Goal: Task Accomplishment & Management: Use online tool/utility

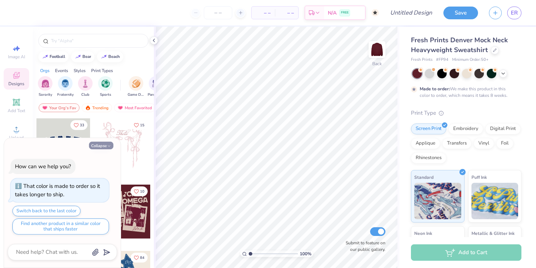
click at [107, 142] on button "Collapse" at bounding box center [101, 146] width 24 height 8
type textarea "x"
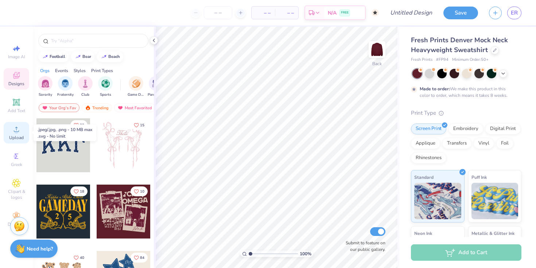
click at [12, 131] on icon at bounding box center [16, 129] width 9 height 9
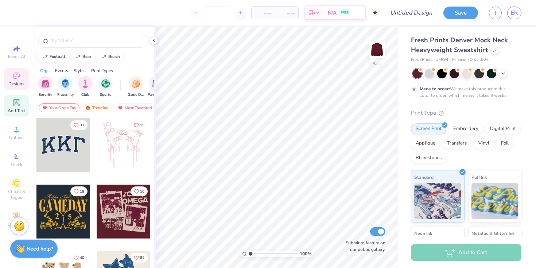
click at [18, 104] on icon at bounding box center [15, 102] width 5 height 5
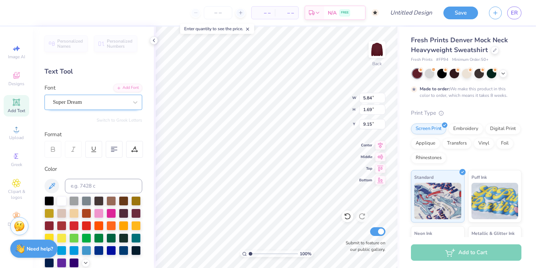
scroll to position [6, 2]
type textarea "ALPHA PHI"
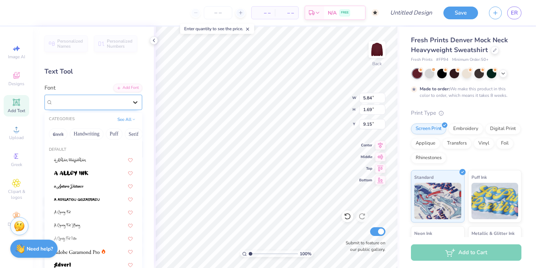
click at [129, 103] on div at bounding box center [135, 102] width 13 height 13
click at [96, 134] on button "Handwriting" at bounding box center [87, 134] width 34 height 12
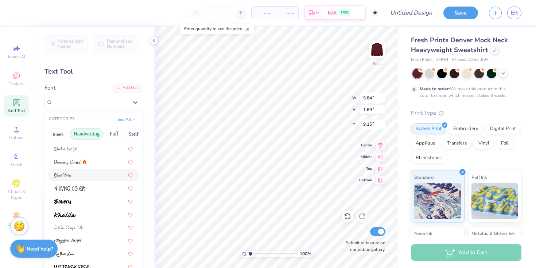
scroll to position [90, 0]
click at [114, 133] on button "Puff" at bounding box center [114, 134] width 17 height 12
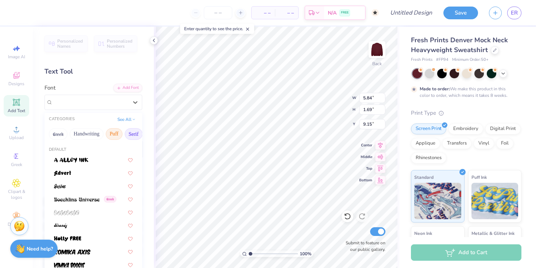
click at [133, 136] on button "Serif" at bounding box center [134, 134] width 18 height 12
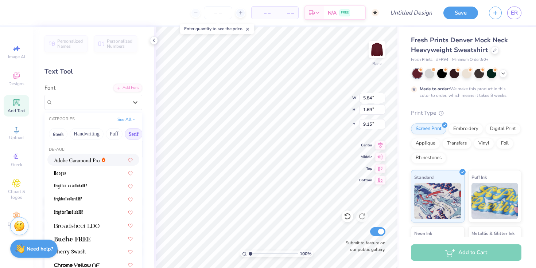
click at [93, 162] on img at bounding box center [77, 160] width 46 height 5
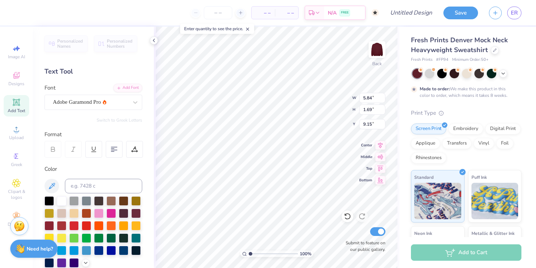
scroll to position [6, 2]
click at [89, 102] on div "Adobe Garamond Pro" at bounding box center [90, 102] width 77 height 11
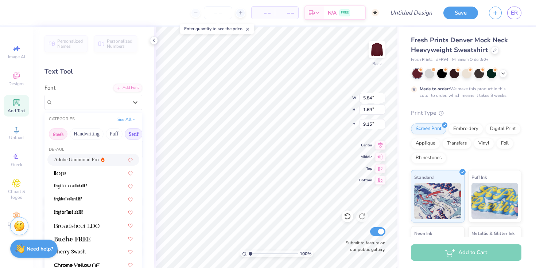
click at [57, 135] on button "Greek" at bounding box center [58, 134] width 19 height 12
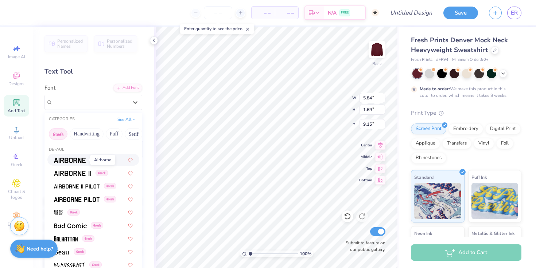
click at [78, 162] on img at bounding box center [70, 160] width 32 height 5
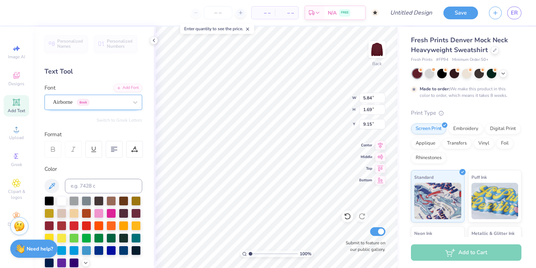
click at [67, 102] on div "Airborne Greek" at bounding box center [90, 102] width 77 height 11
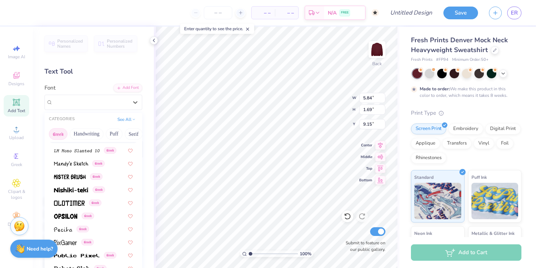
scroll to position [351, 0]
drag, startPoint x: 129, startPoint y: 136, endPoint x: 67, endPoint y: 133, distance: 62.8
click at [67, 133] on div "Greek Handwriting Puff Serif Bold Calligraphy Retro Sans Serif Minimal Fantasy …" at bounding box center [93, 134] width 98 height 16
click at [92, 133] on button "Minimal" at bounding box center [86, 134] width 26 height 12
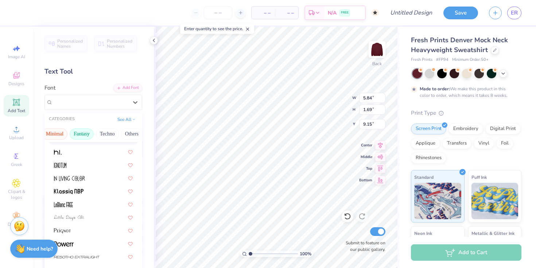
scroll to position [0, 213]
click at [106, 130] on button "Techno" at bounding box center [106, 134] width 23 height 12
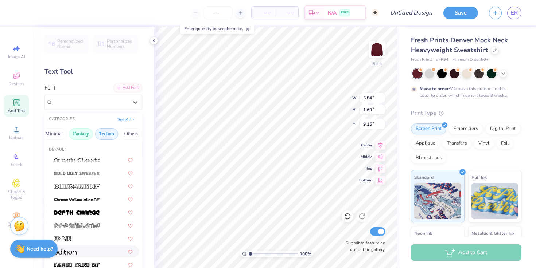
scroll to position [0, 220]
click at [74, 133] on button "Calligraphy" at bounding box center [69, 134] width 32 height 12
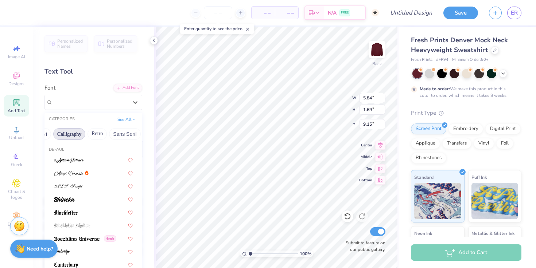
scroll to position [0, 80]
click at [74, 133] on button "Bold" at bounding box center [74, 134] width 18 height 12
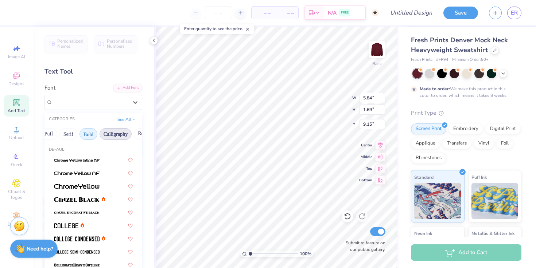
scroll to position [0, 65]
click at [91, 200] on img at bounding box center [77, 199] width 46 height 5
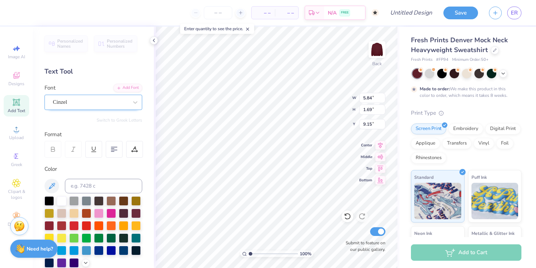
click at [89, 108] on div "Cinzel" at bounding box center [93, 102] width 98 height 15
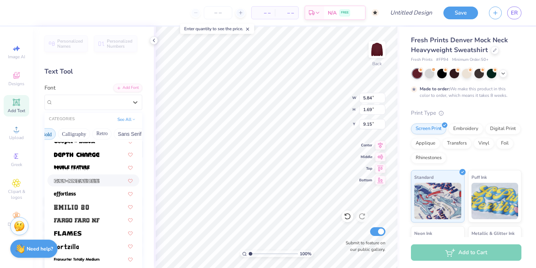
scroll to position [207, 0]
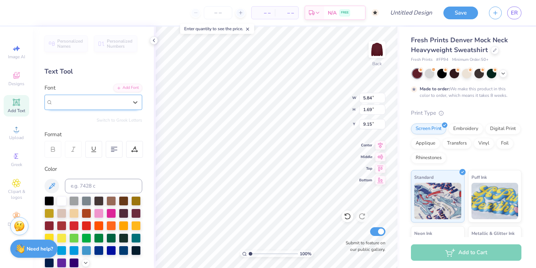
click at [89, 100] on div "Cinzel" at bounding box center [90, 102] width 75 height 8
type input "SEASONS"
click at [92, 104] on div "Cinzel" at bounding box center [90, 102] width 77 height 11
click at [115, 100] on div "Cinzel" at bounding box center [90, 102] width 75 height 8
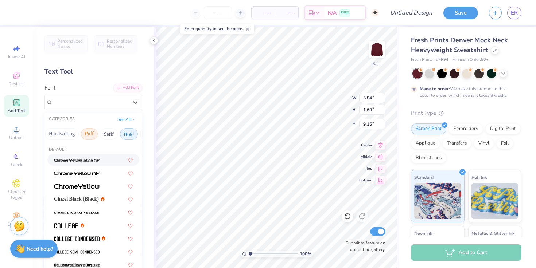
scroll to position [0, 36]
click at [104, 133] on button "Serif" at bounding box center [98, 134] width 18 height 12
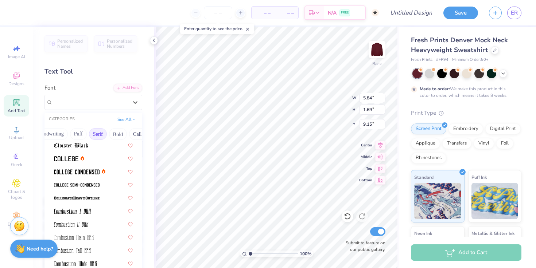
scroll to position [200, 0]
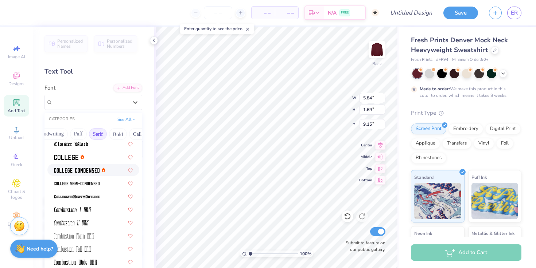
click at [97, 165] on div at bounding box center [93, 170] width 92 height 12
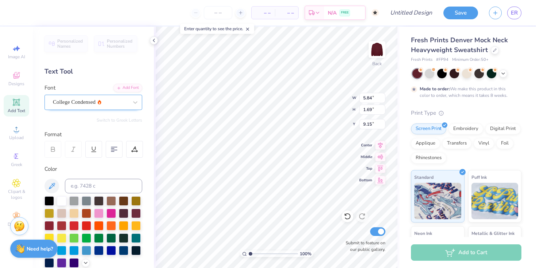
click at [109, 101] on div "College Condensed" at bounding box center [90, 102] width 77 height 11
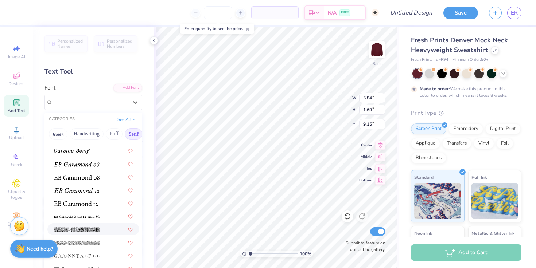
scroll to position [428, 0]
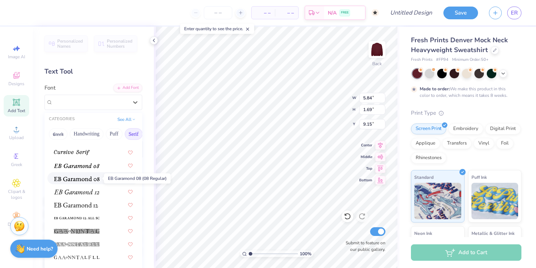
click at [87, 175] on span at bounding box center [77, 179] width 46 height 8
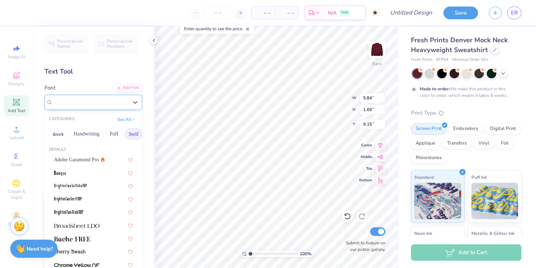
click at [93, 101] on div "EB Garamond 08 (08 Regular)" at bounding box center [90, 102] width 77 height 11
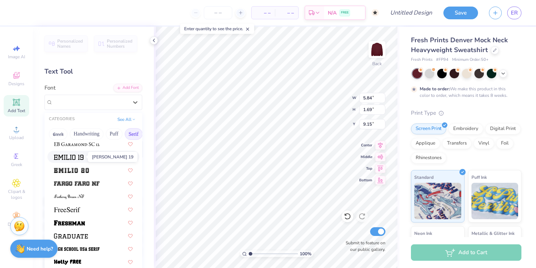
scroll to position [567, 0]
click at [78, 169] on img at bounding box center [71, 170] width 35 height 5
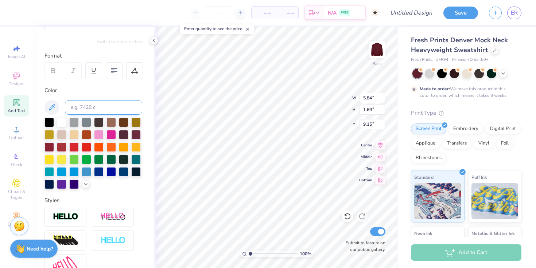
scroll to position [168, 0]
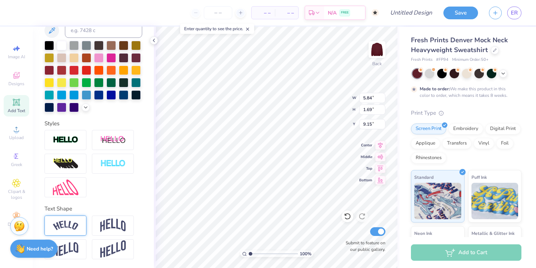
click at [82, 229] on div at bounding box center [65, 226] width 42 height 20
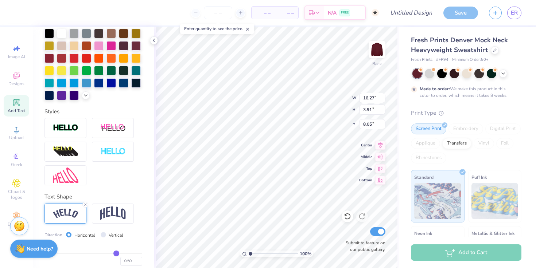
type input "3.50"
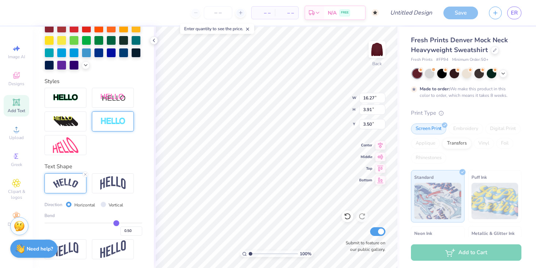
scroll to position [210, 0]
click at [102, 207] on input "Vertical" at bounding box center [103, 204] width 5 height 5
radio input "true"
type input "12.37"
type input "18.93"
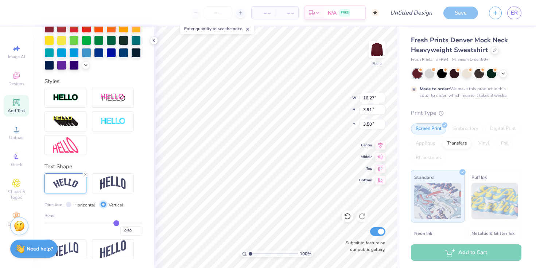
type input "0.53"
click at [102, 207] on input "Vertical" at bounding box center [103, 204] width 5 height 5
click at [69, 205] on input "Horizontal" at bounding box center [68, 204] width 5 height 5
radio input "true"
type input "14.39"
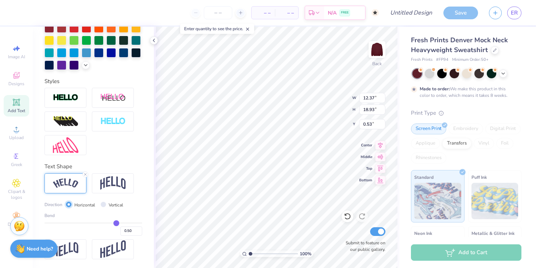
type input "3.46"
type input "8.27"
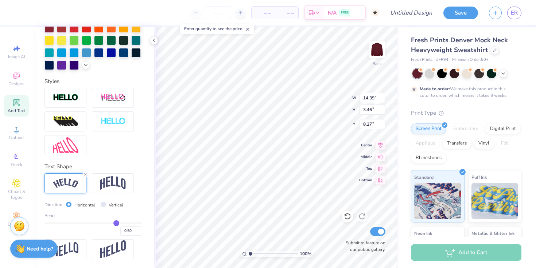
type input "0.45"
type input "0.44"
type input "0.43"
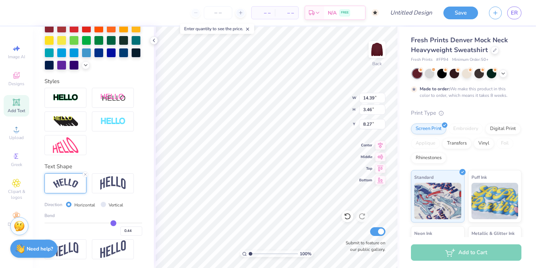
type input "0.43"
type input "0.42"
type input "0.4"
type input "0.40"
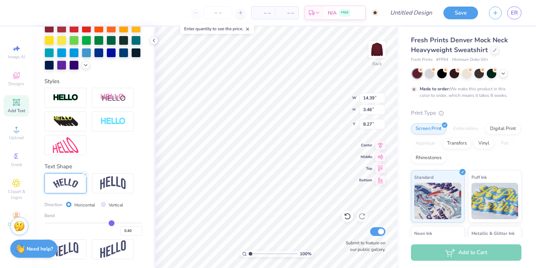
type input "0.37"
type input "0.34"
type input "0.32"
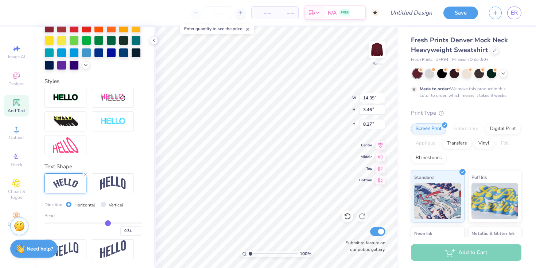
type input "0.32"
type input "0.31"
type input "0.3"
type input "0.30"
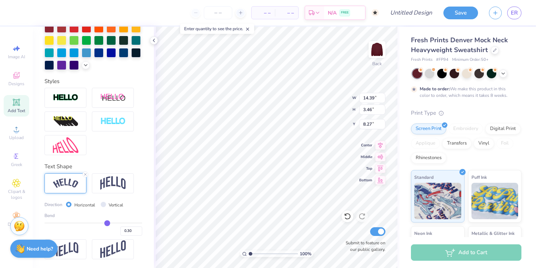
type input "0.29"
type input "0.28"
type input "0.26"
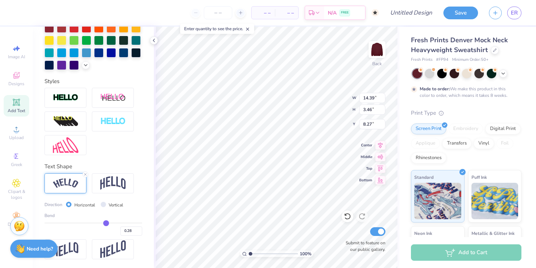
type input "0.26"
type input "0.24"
type input "0.22"
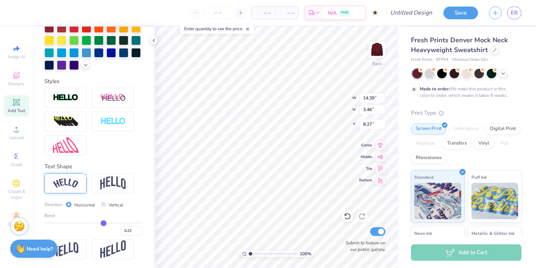
type input "0.21"
type input "0.2"
type input "0.20"
type input "0.19"
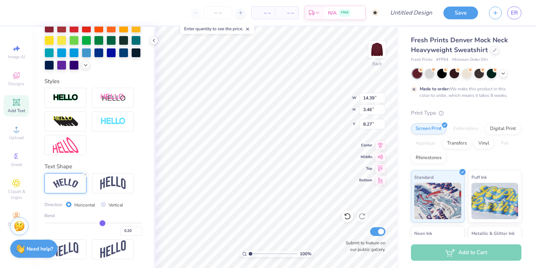
type input "0.19"
type input "0.17"
type input "0.16"
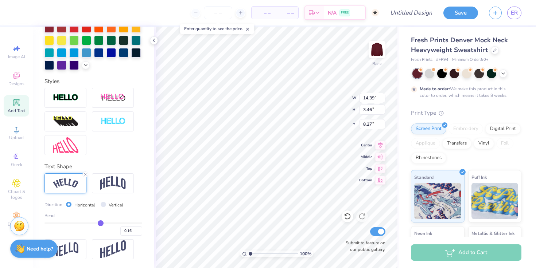
type input "0.14"
type input "0.09"
type input "0.05"
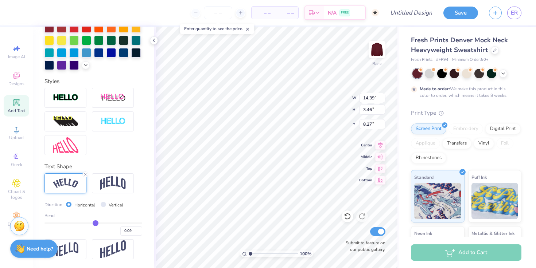
type input "0.05"
type input "0.02"
type input "0"
type input "0.00"
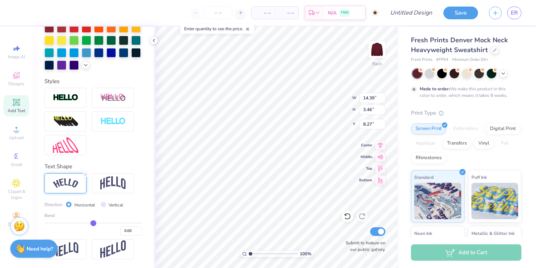
type input "-0.01"
type input "0"
type input "0.00"
drag, startPoint x: 110, startPoint y: 224, endPoint x: 90, endPoint y: 221, distance: 19.5
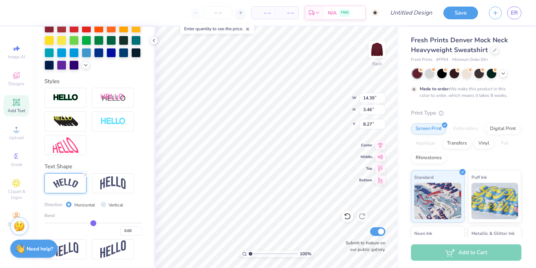
type input "0"
click at [90, 223] on input "range" at bounding box center [93, 223] width 98 height 1
type input "12.40"
type input "1.65"
type input "9.18"
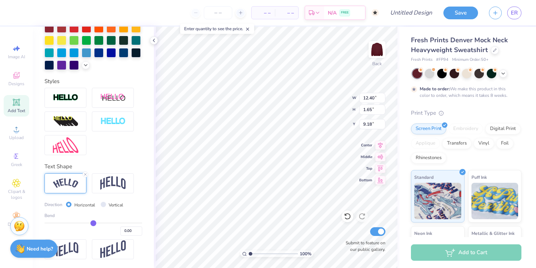
type input "0.01"
type input "0.02"
type input "0.04"
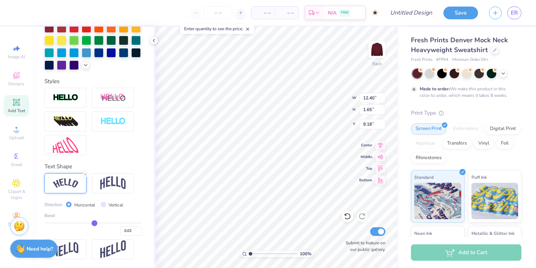
type input "0.04"
type input "0.06"
type input "0.08"
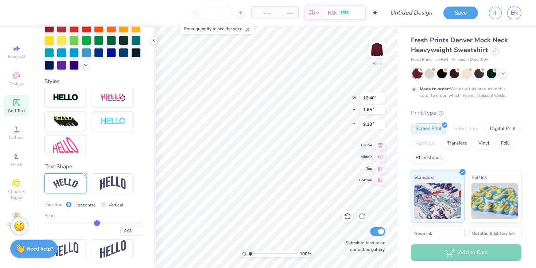
type input "0.1"
type input "0.10"
type input "0.11"
type input "0.12"
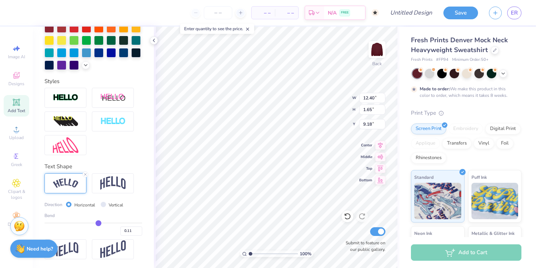
type input "0.12"
drag, startPoint x: 90, startPoint y: 221, endPoint x: 96, endPoint y: 221, distance: 5.1
type input "0.12"
click at [96, 223] on input "range" at bounding box center [93, 223] width 98 height 1
type input "12.78"
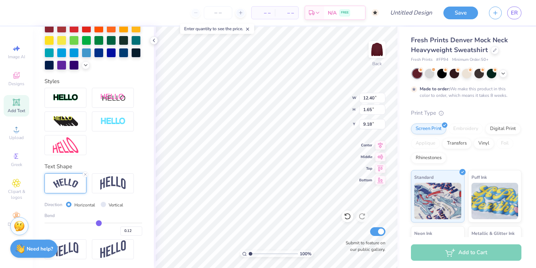
type input "1.76"
type input "9.12"
type input "0.13"
type input "0.18"
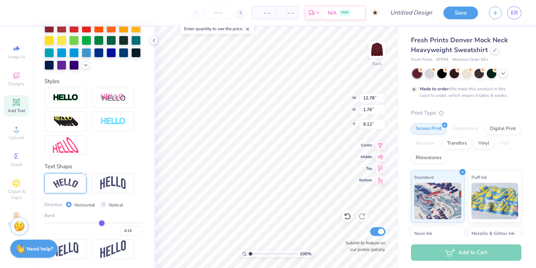
type input "0.18"
type input "0.2"
type input "0.20"
type input "0.23"
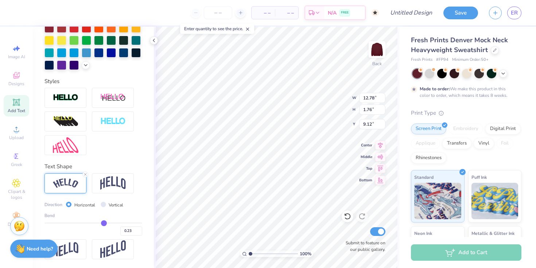
type input "0.24"
type input "0.25"
type input "0.26"
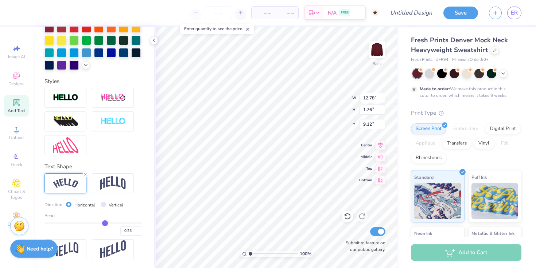
type input "0.26"
drag, startPoint x: 96, startPoint y: 221, endPoint x: 102, endPoint y: 221, distance: 6.2
type input "0.26"
click at [102, 223] on input "range" at bounding box center [93, 223] width 98 height 1
type input "13.34"
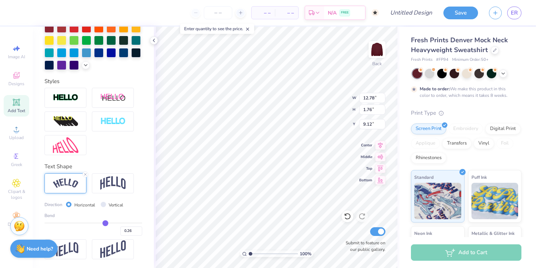
type input "2.15"
type input "8.92"
type input "0.27"
type input "0.28"
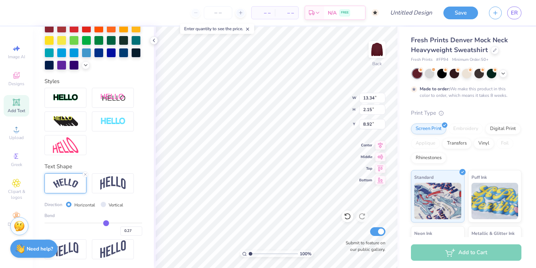
type input "0.28"
type input "0.3"
type input "0.30"
type input "0.31"
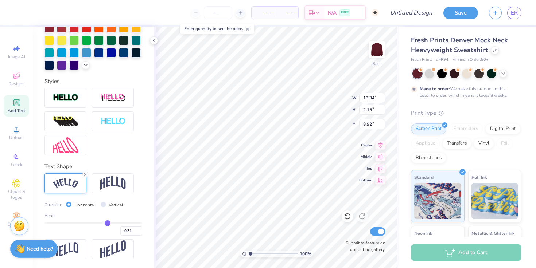
type input "0.33"
type input "0.34"
type input "0.35"
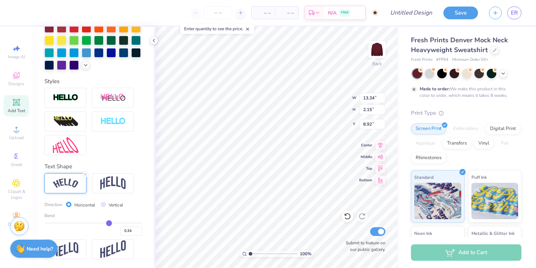
type input "0.35"
type input "0.36"
type input "0.37"
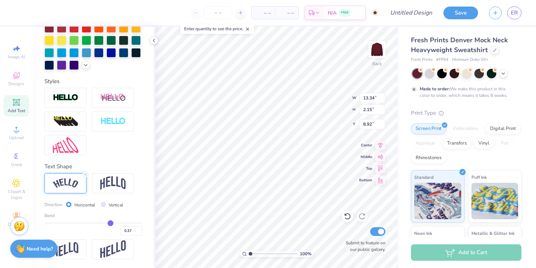
type input "0.39"
type input "0.41"
type input "0.43"
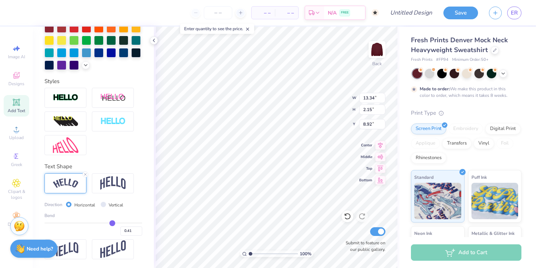
type input "0.43"
type input "0.46"
type input "0.47"
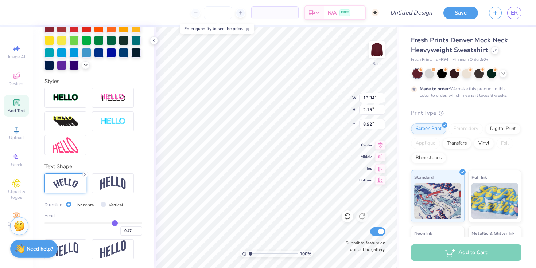
type input "0.48"
drag, startPoint x: 102, startPoint y: 221, endPoint x: 111, endPoint y: 222, distance: 9.5
type input "0.48"
click at [111, 223] on input "range" at bounding box center [93, 223] width 98 height 1
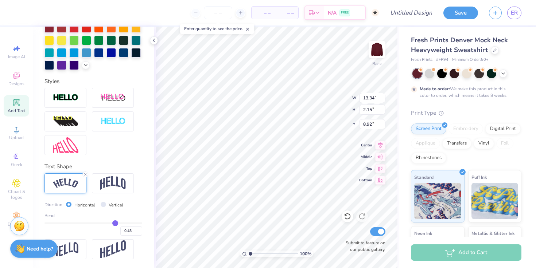
type input "14.31"
type input "3.32"
type input "8.34"
click at [117, 188] on img at bounding box center [113, 184] width 26 height 14
type input "12.40"
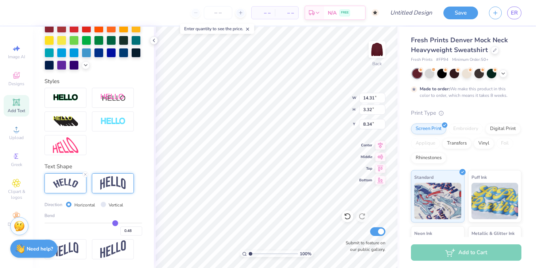
type input "4.10"
type input "7.95"
type input "0.51"
type input "0.46"
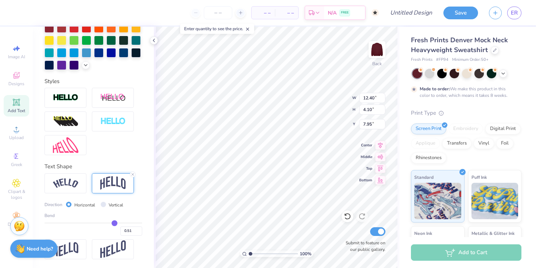
type input "0.46"
type input "0.4"
type input "0.40"
type input "0.36"
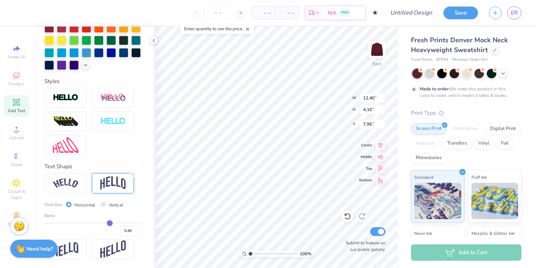
type input "0.31"
type input "0.29"
type input "0.26"
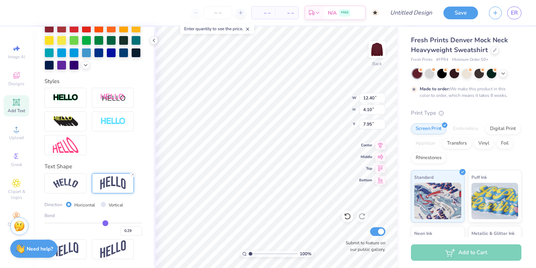
type input "0.26"
drag, startPoint x: 113, startPoint y: 224, endPoint x: 102, endPoint y: 224, distance: 10.9
type input "0.26"
click at [102, 224] on input "range" at bounding box center [93, 223] width 98 height 1
type input "2.93"
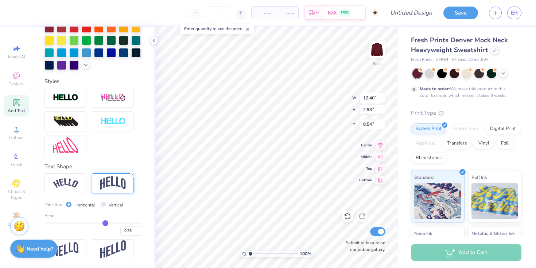
type input "3.94"
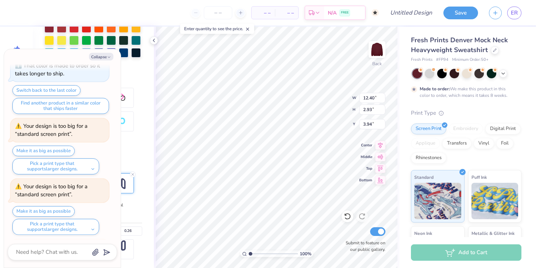
scroll to position [93, 0]
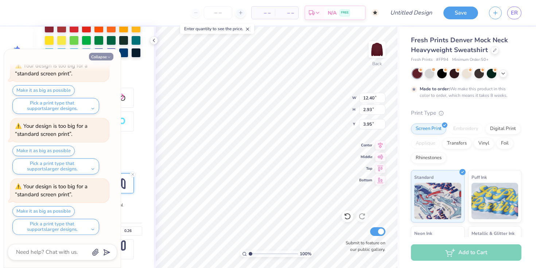
click at [112, 58] on button "Collapse" at bounding box center [101, 57] width 24 height 8
type textarea "x"
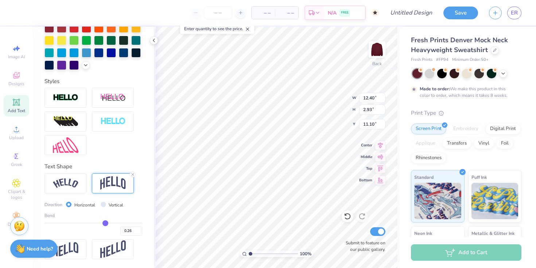
type input "11.10"
type input "14.33"
type input "3.38"
type input "3.65"
type input "14.95"
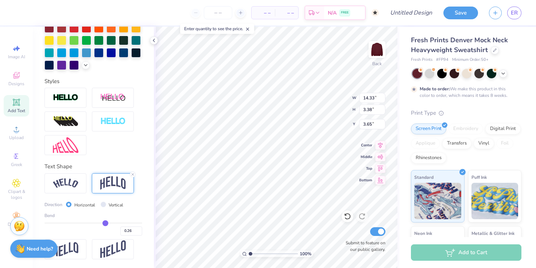
type input "3.53"
type input "3.50"
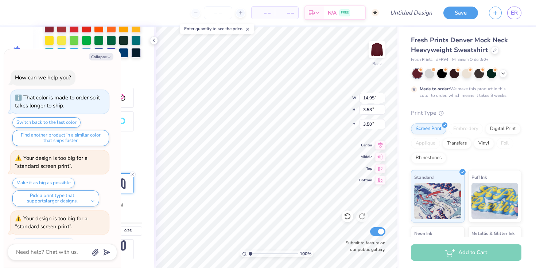
scroll to position [153, 0]
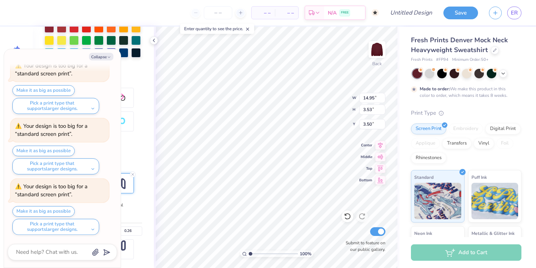
type textarea "x"
type input "3.48"
click at [109, 58] on icon "button" at bounding box center [109, 57] width 4 height 4
type textarea "x"
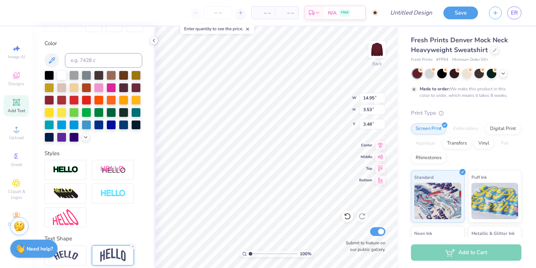
scroll to position [0, 0]
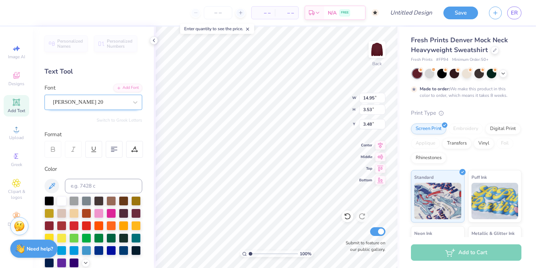
click at [101, 100] on div "[PERSON_NAME] 20" at bounding box center [90, 102] width 77 height 11
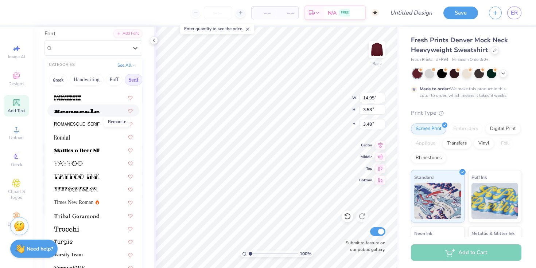
scroll to position [88, 0]
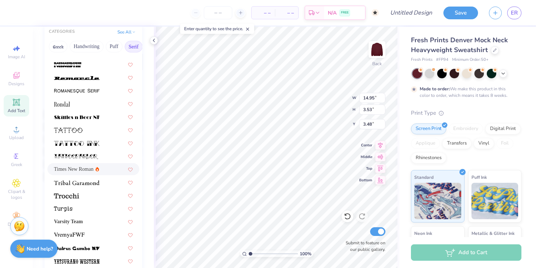
click at [94, 170] on div "Times New Roman" at bounding box center [76, 170] width 45 height 8
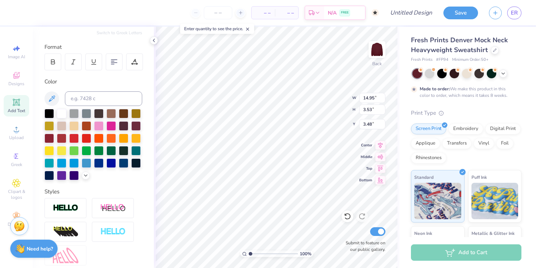
type input "11.26"
type input "1.54"
type input "4.33"
click at [53, 62] on icon at bounding box center [53, 62] width 7 height 7
type input "11.98"
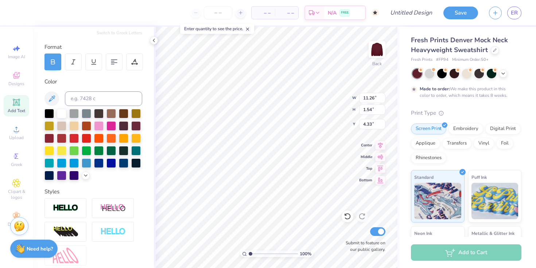
type input "1.51"
type input "4.36"
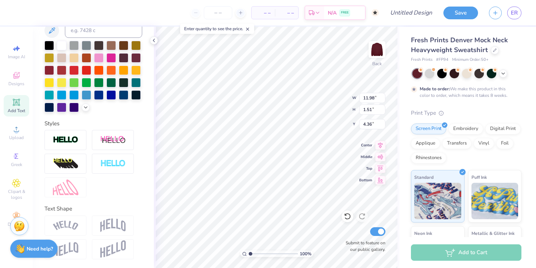
click at [119, 217] on div at bounding box center [113, 226] width 42 height 20
click at [118, 230] on img at bounding box center [113, 226] width 26 height 14
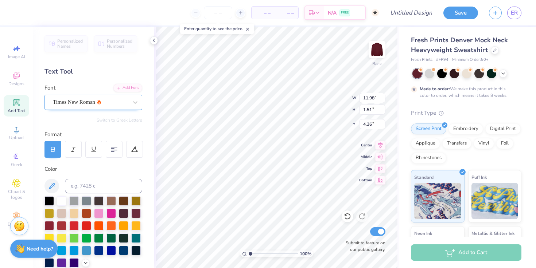
click at [106, 102] on div "Times New Roman" at bounding box center [90, 102] width 77 height 11
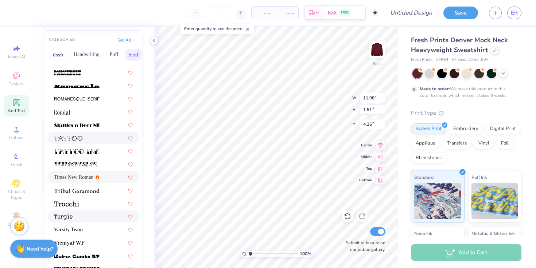
scroll to position [168, 0]
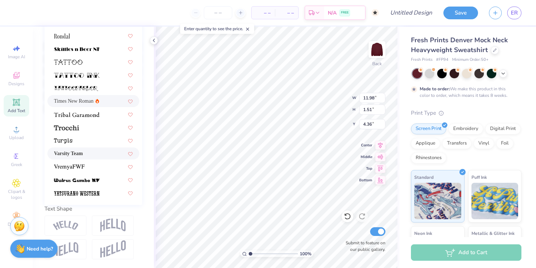
click at [107, 150] on div "Varsity Team" at bounding box center [93, 154] width 79 height 8
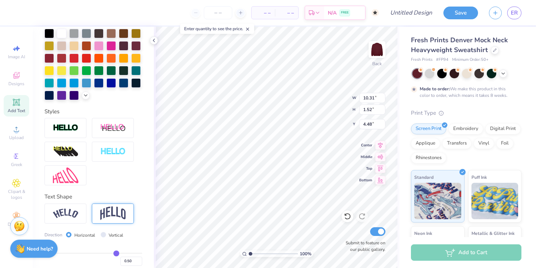
type input "10.31"
type input "1.52"
type input "4.48"
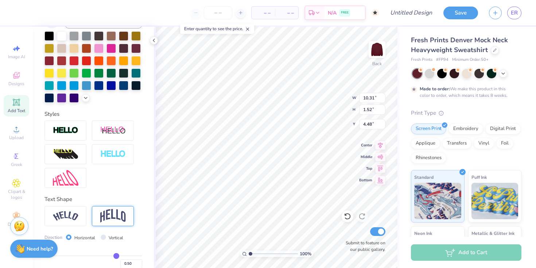
click at [124, 223] on img at bounding box center [113, 216] width 26 height 14
type input "3.65"
type input "3.42"
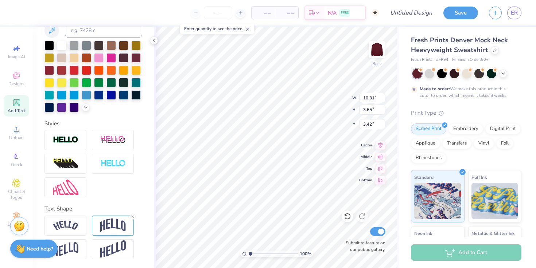
scroll to position [0, 0]
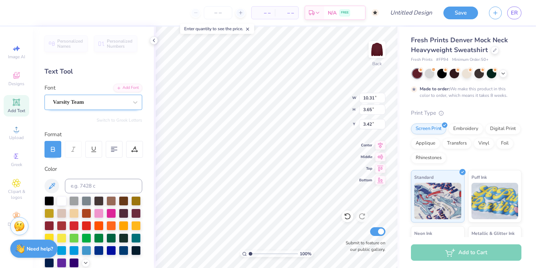
click at [112, 97] on div "Varsity Team" at bounding box center [90, 102] width 77 height 11
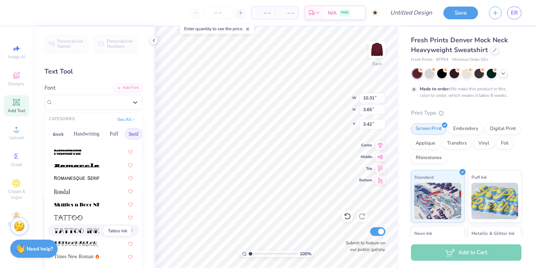
scroll to position [823, 0]
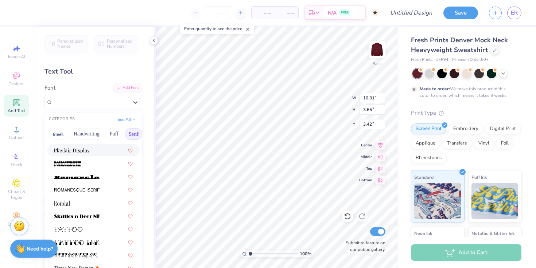
click at [67, 135] on div "Greek Handwriting Puff Serif Bold Calligraphy Retro Sans Serif Minimal Fantasy …" at bounding box center [93, 134] width 98 height 16
click at [55, 135] on button "Greek" at bounding box center [58, 134] width 19 height 12
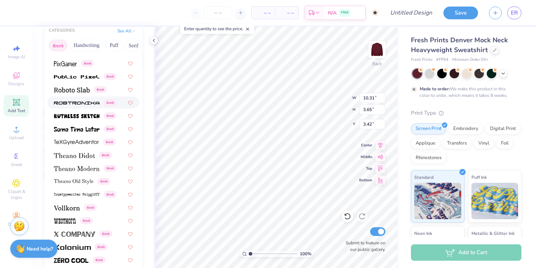
scroll to position [117, 0]
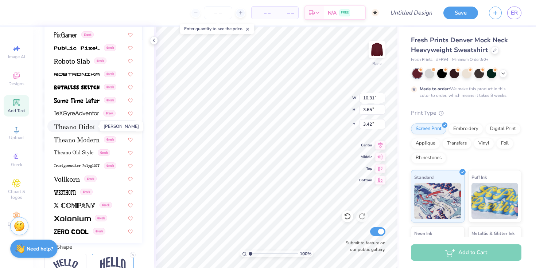
click at [88, 129] on img at bounding box center [74, 126] width 41 height 5
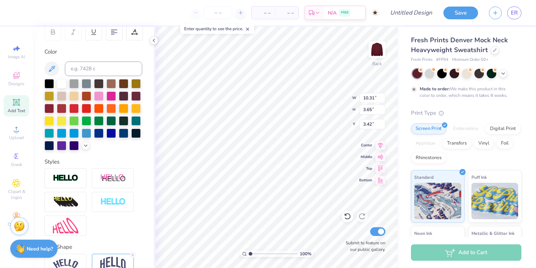
type input "12.18"
type input "4.04"
type input "3.22"
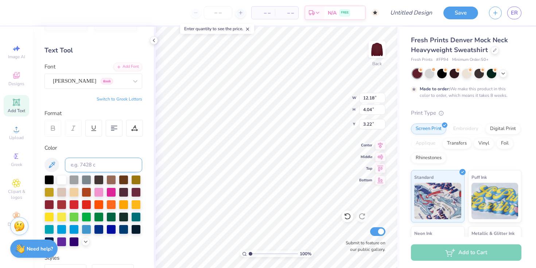
scroll to position [15, 0]
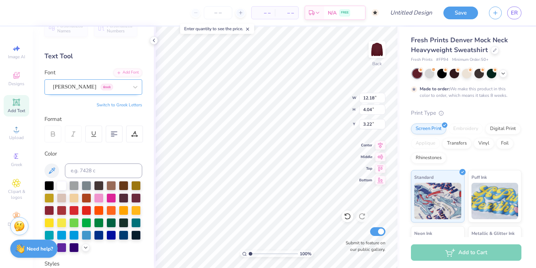
click at [98, 89] on div "[PERSON_NAME] Greek" at bounding box center [90, 86] width 77 height 11
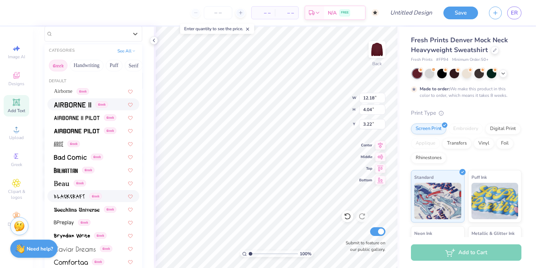
scroll to position [65, 0]
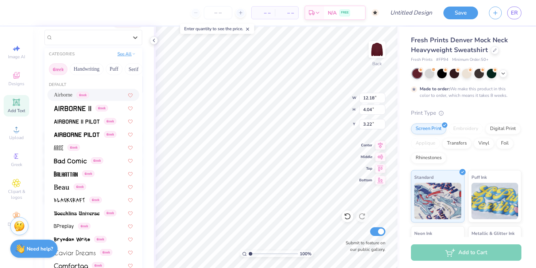
click at [126, 55] on button "See All" at bounding box center [126, 53] width 23 height 7
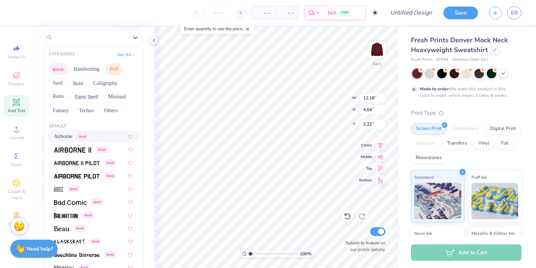
click at [111, 70] on button "Puff" at bounding box center [114, 69] width 17 height 12
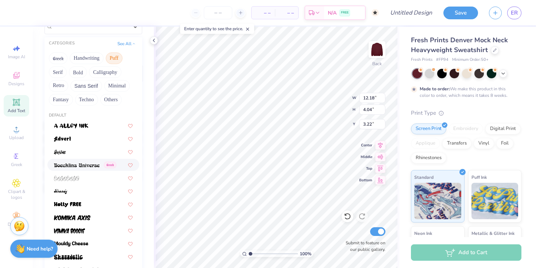
scroll to position [62, 0]
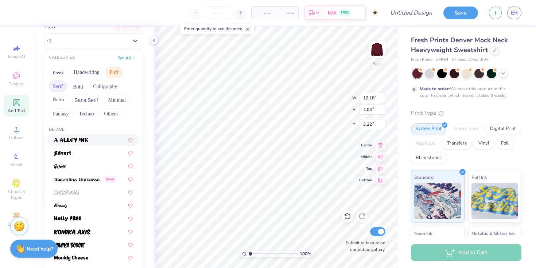
click at [67, 85] on button "Serif" at bounding box center [58, 87] width 18 height 12
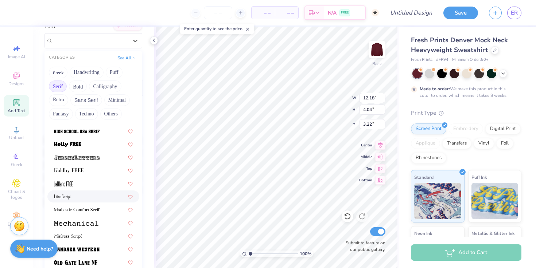
scroll to position [639, 0]
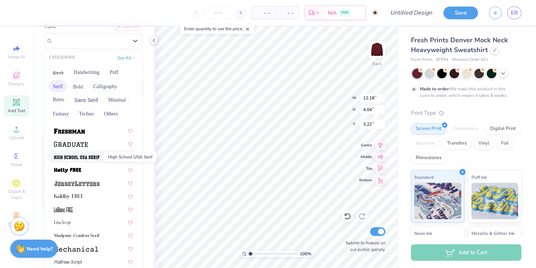
click at [75, 159] on img at bounding box center [77, 157] width 46 height 5
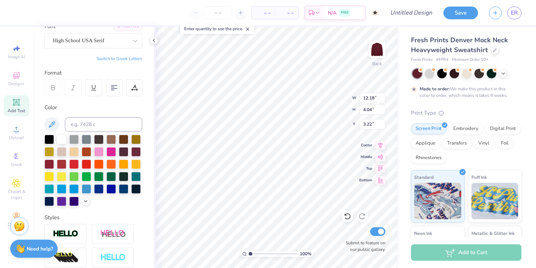
type input "10.12"
type input "3.80"
type input "3.34"
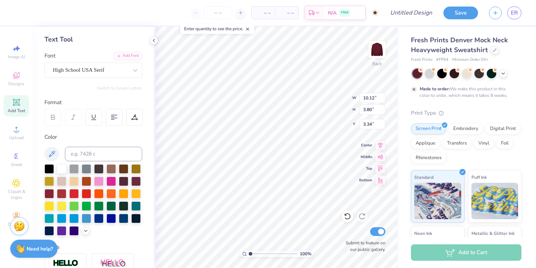
scroll to position [26, 0]
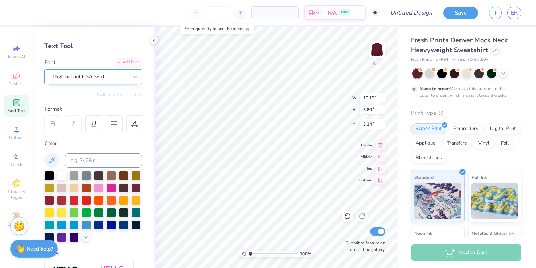
click at [81, 75] on div "High School USA Serif" at bounding box center [90, 76] width 77 height 11
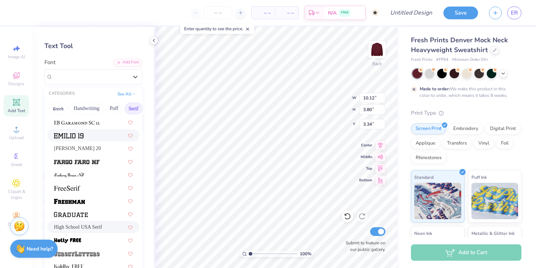
scroll to position [574, 0]
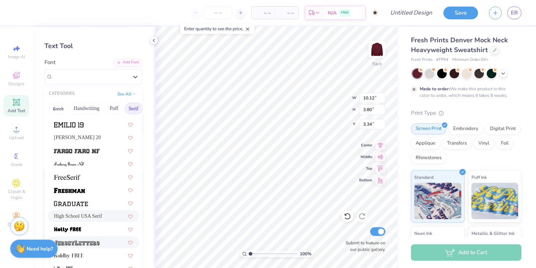
click at [95, 244] on img at bounding box center [77, 243] width 46 height 5
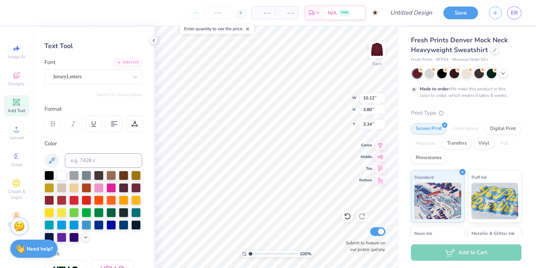
type input "12.81"
type input "4.56"
type input "2.96"
type input "14.33"
type input "5.10"
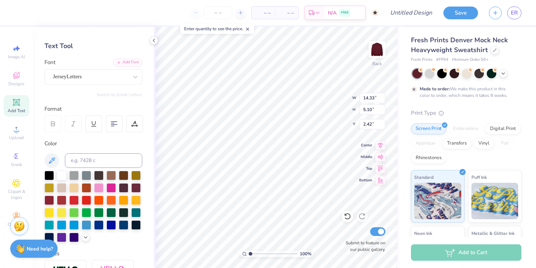
type input "4.90"
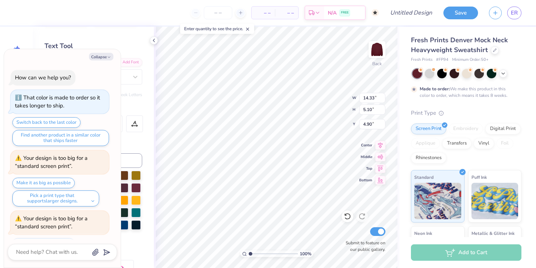
scroll to position [335, 0]
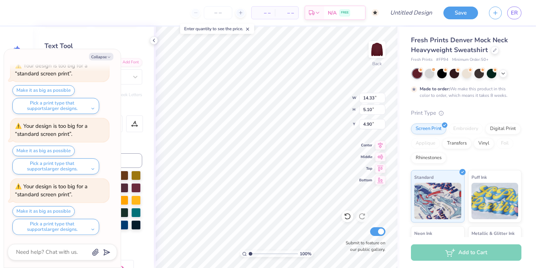
type textarea "x"
type input "4.42"
type textarea "x"
click at [111, 55] on icon "button" at bounding box center [109, 57] width 4 height 4
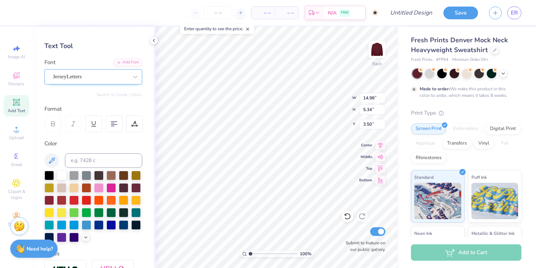
click at [98, 82] on div "JerseyLetters" at bounding box center [93, 76] width 98 height 15
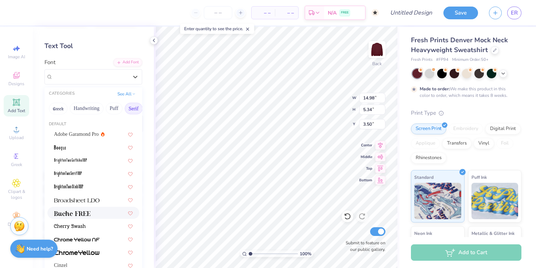
click at [86, 214] on img at bounding box center [72, 213] width 36 height 5
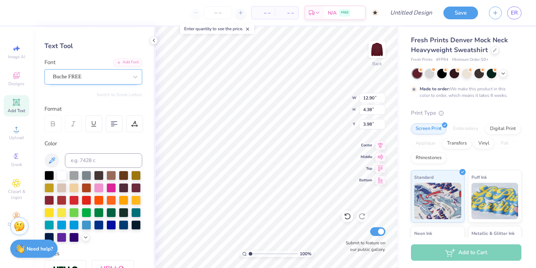
click at [104, 76] on div "Buche FREE" at bounding box center [90, 76] width 77 height 11
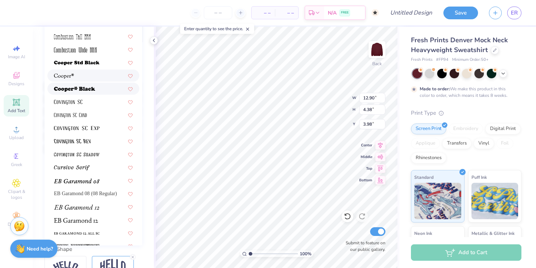
scroll to position [278, 0]
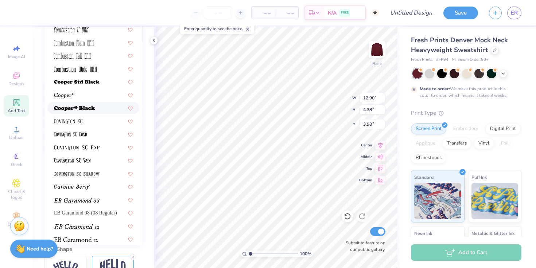
click at [86, 108] on img at bounding box center [74, 108] width 41 height 5
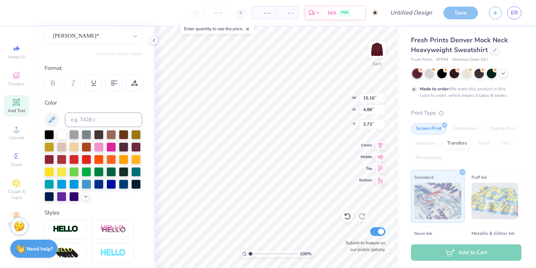
scroll to position [54, 0]
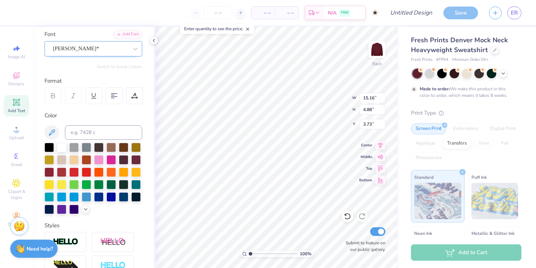
click at [86, 41] on div "[PERSON_NAME]*" at bounding box center [93, 48] width 98 height 15
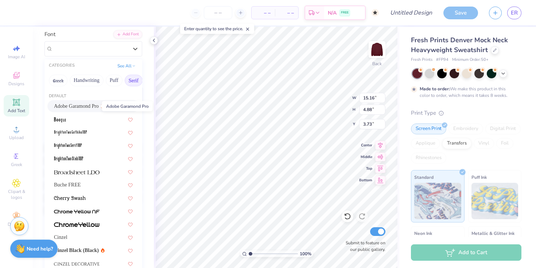
click at [91, 108] on span "Adobe Garamond Pro" at bounding box center [76, 106] width 45 height 8
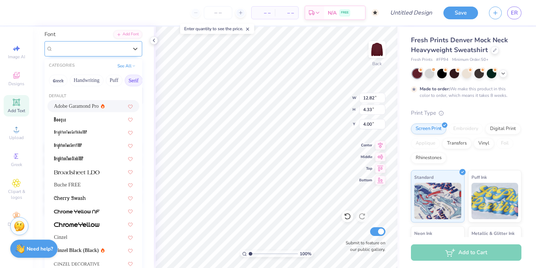
click at [81, 53] on div at bounding box center [90, 49] width 75 height 10
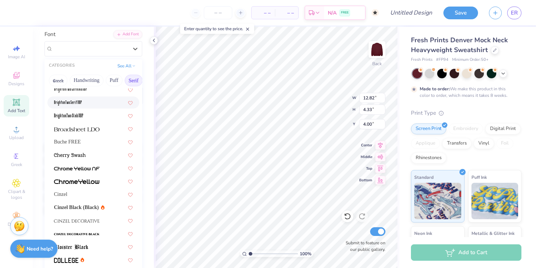
scroll to position [47, 0]
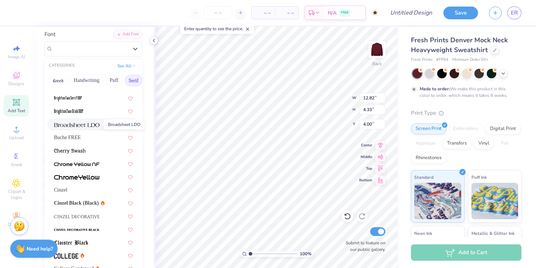
click at [88, 124] on img at bounding box center [77, 125] width 46 height 5
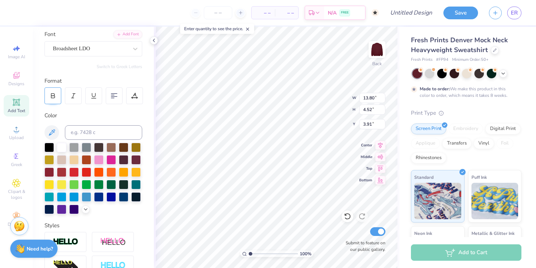
click at [54, 96] on icon at bounding box center [53, 96] width 7 height 7
click at [133, 48] on icon at bounding box center [135, 49] width 4 height 3
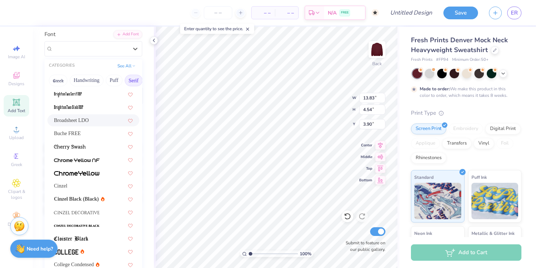
scroll to position [53, 0]
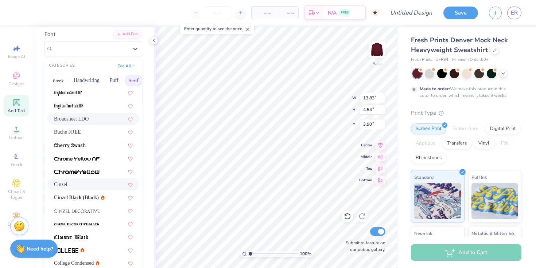
click at [85, 189] on div "Cinzel" at bounding box center [93, 185] width 92 height 12
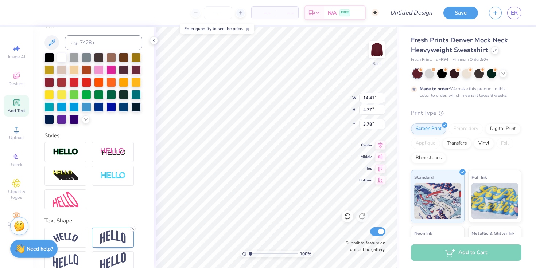
scroll to position [168, 0]
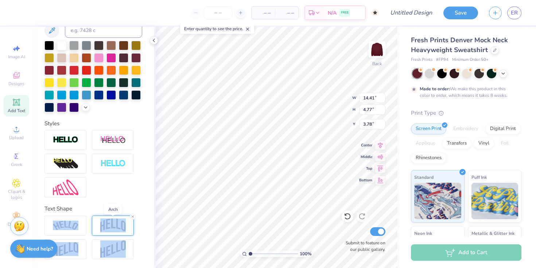
click at [101, 226] on img at bounding box center [113, 226] width 26 height 14
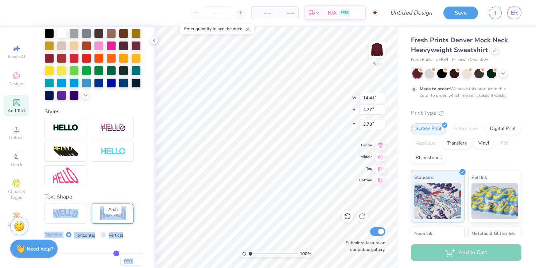
scroll to position [210, 0]
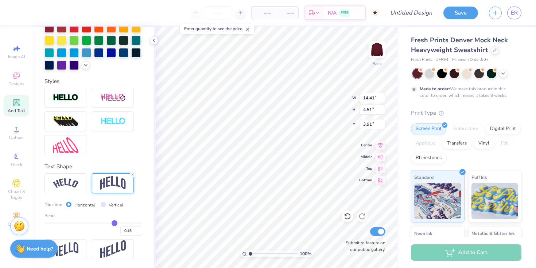
click at [136, 158] on div "Personalized Names Personalized Numbers Text Tool Add Font Font Cinzel Switch t…" at bounding box center [93, 148] width 121 height 242
drag, startPoint x: 111, startPoint y: 225, endPoint x: 106, endPoint y: 225, distance: 4.7
click at [106, 224] on input "range" at bounding box center [93, 223] width 98 height 1
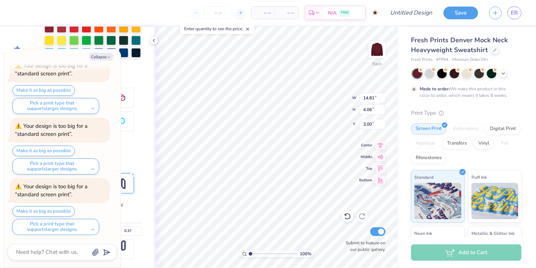
scroll to position [516, 0]
click at [99, 59] on button "Collapse" at bounding box center [101, 57] width 24 height 8
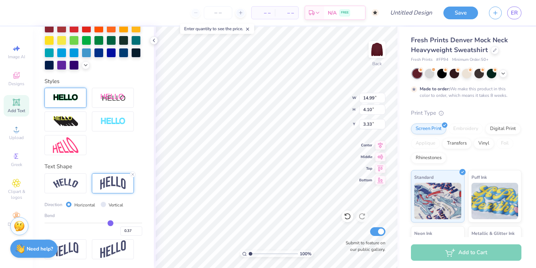
click at [77, 93] on div at bounding box center [65, 98] width 42 height 20
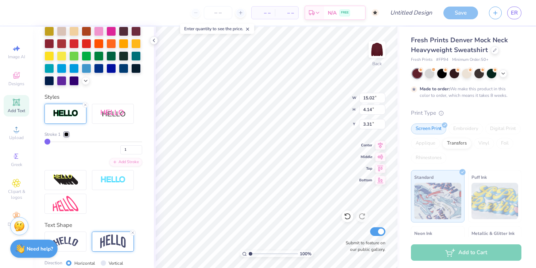
scroll to position [239, 0]
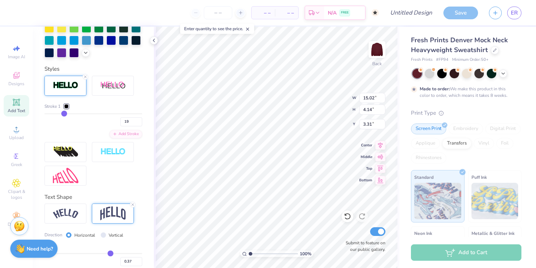
drag, startPoint x: 50, startPoint y: 127, endPoint x: 63, endPoint y: 127, distance: 13.5
click at [63, 115] on input "range" at bounding box center [93, 113] width 98 height 1
drag, startPoint x: 63, startPoint y: 127, endPoint x: 53, endPoint y: 127, distance: 10.2
click at [53, 115] on input "range" at bounding box center [93, 113] width 98 height 1
click at [48, 115] on input "range" at bounding box center [93, 113] width 98 height 1
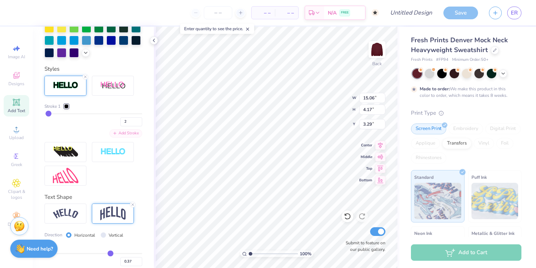
click at [113, 138] on div "Add Stroke" at bounding box center [125, 133] width 33 height 8
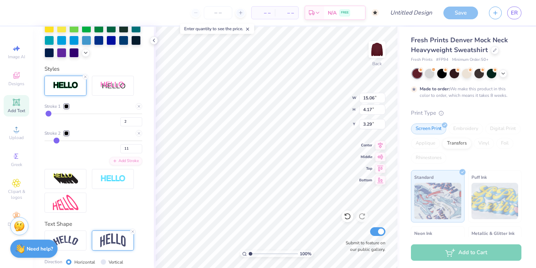
drag, startPoint x: 49, startPoint y: 154, endPoint x: 56, endPoint y: 154, distance: 7.7
click at [56, 141] on input "range" at bounding box center [93, 140] width 98 height 1
click at [138, 135] on line at bounding box center [139, 133] width 2 height 2
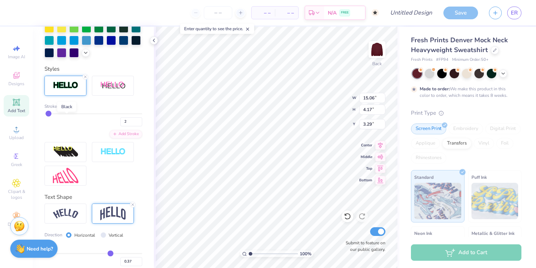
click at [66, 109] on div at bounding box center [66, 106] width 4 height 4
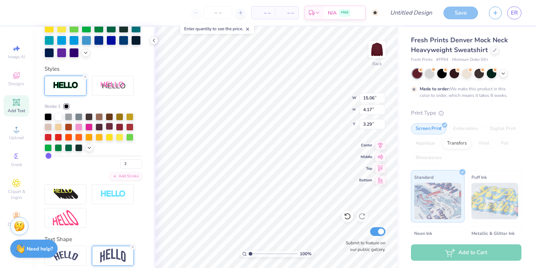
click at [109, 130] on div at bounding box center [109, 126] width 7 height 7
click at [100, 130] on div at bounding box center [99, 126] width 7 height 7
click at [89, 150] on icon at bounding box center [89, 147] width 6 height 6
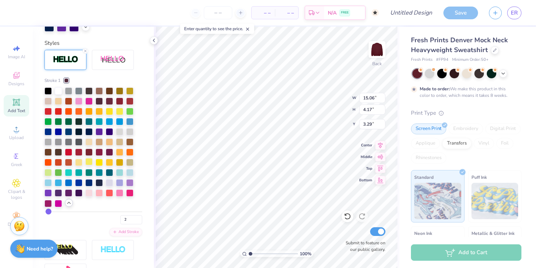
scroll to position [277, 0]
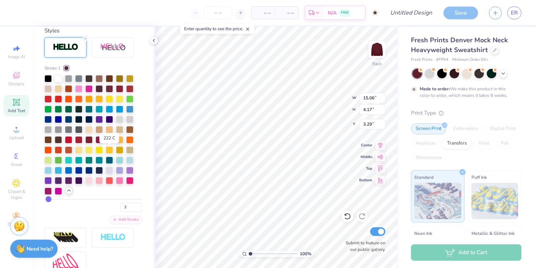
click at [111, 143] on div at bounding box center [109, 139] width 7 height 7
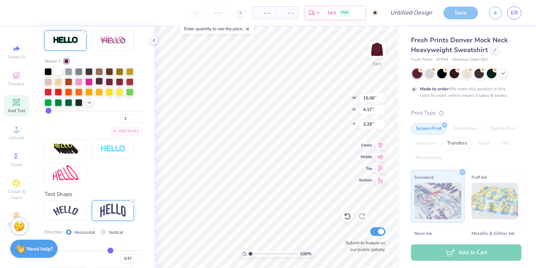
scroll to position [286, 0]
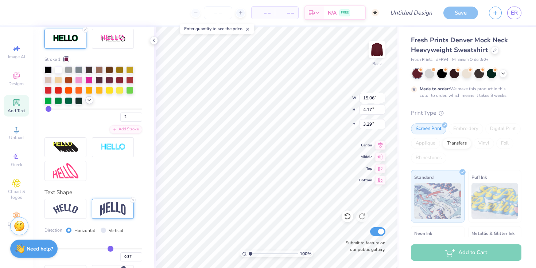
click at [89, 103] on icon at bounding box center [89, 100] width 6 height 6
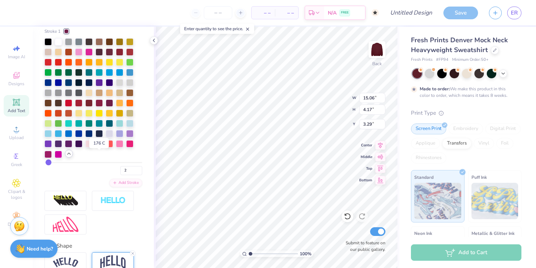
scroll to position [313, 0]
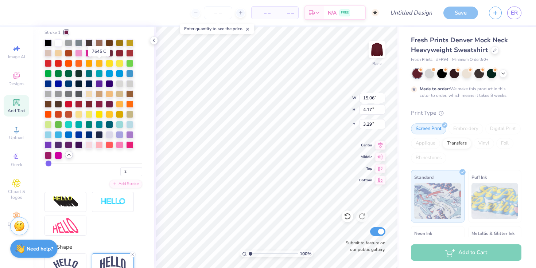
click at [99, 56] on div at bounding box center [99, 52] width 7 height 7
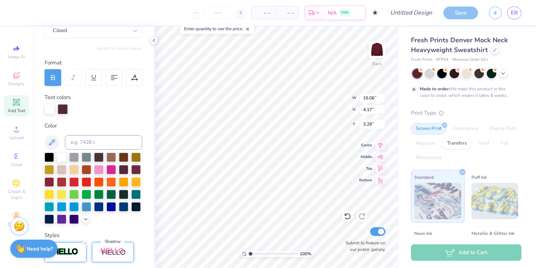
scroll to position [70, 0]
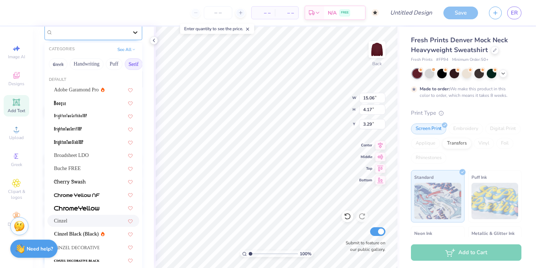
click at [132, 32] on icon at bounding box center [135, 32] width 7 height 7
click at [82, 64] on button "Bold" at bounding box center [73, 64] width 18 height 12
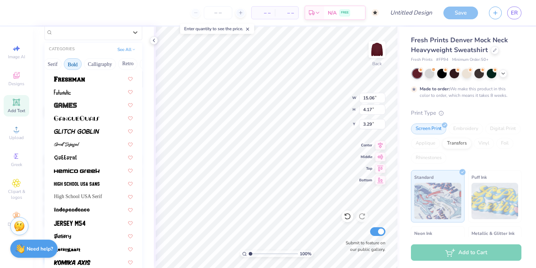
scroll to position [274, 0]
click at [92, 81] on div at bounding box center [93, 79] width 79 height 8
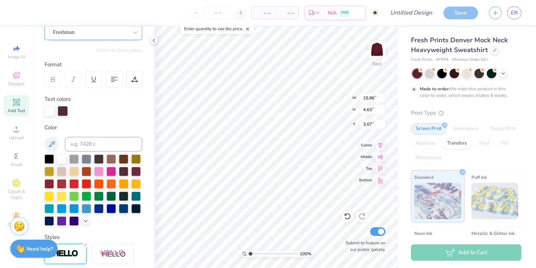
click at [101, 34] on div "Freshman" at bounding box center [90, 32] width 77 height 11
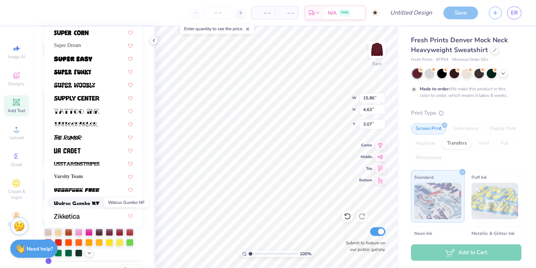
scroll to position [796, 0]
click at [82, 216] on div at bounding box center [93, 216] width 79 height 8
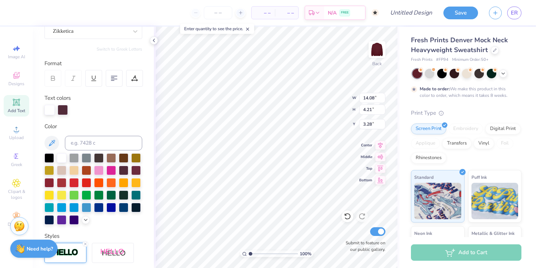
scroll to position [63, 0]
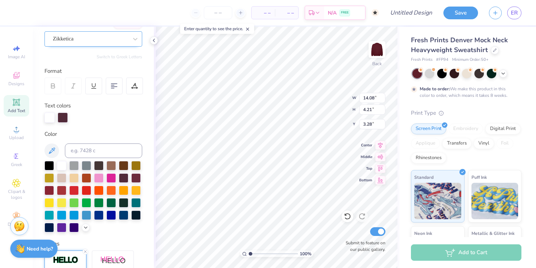
click at [97, 45] on div "Zikketica" at bounding box center [93, 38] width 98 height 15
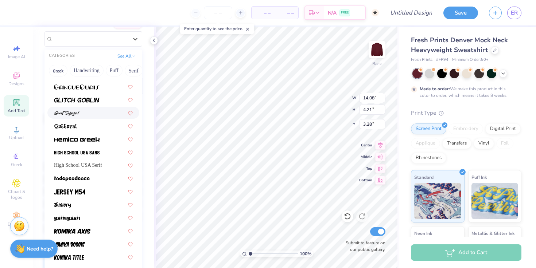
scroll to position [313, 0]
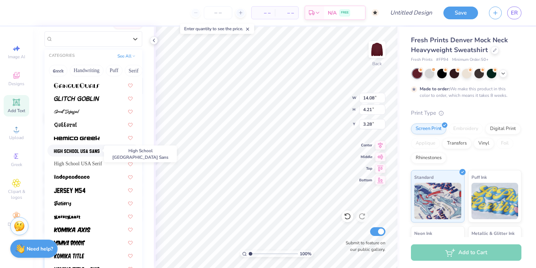
click at [93, 151] on img at bounding box center [77, 151] width 46 height 5
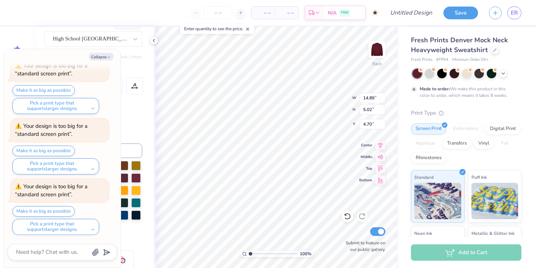
scroll to position [880, 0]
click at [97, 55] on button "Collapse" at bounding box center [101, 57] width 24 height 8
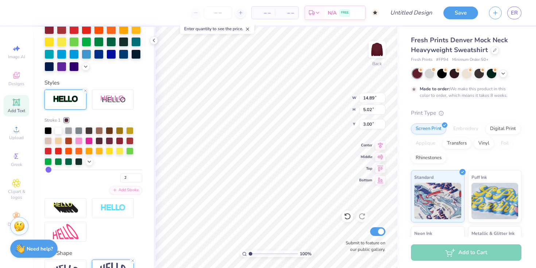
scroll to position [233, 0]
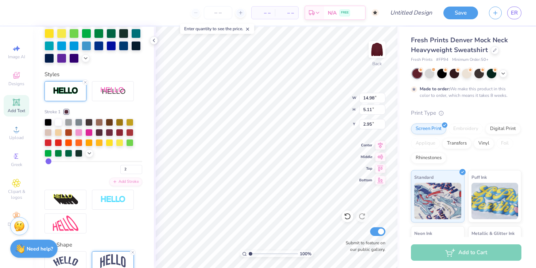
click at [48, 162] on input "range" at bounding box center [93, 161] width 98 height 1
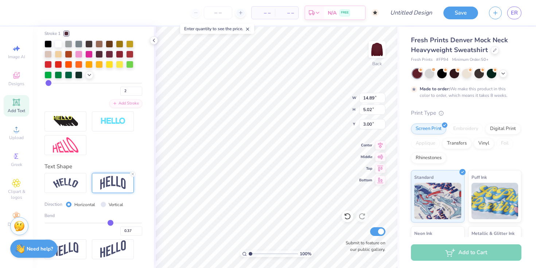
scroll to position [323, 0]
click at [104, 224] on input "range" at bounding box center [93, 223] width 98 height 1
click at [18, 103] on icon at bounding box center [15, 102] width 5 height 5
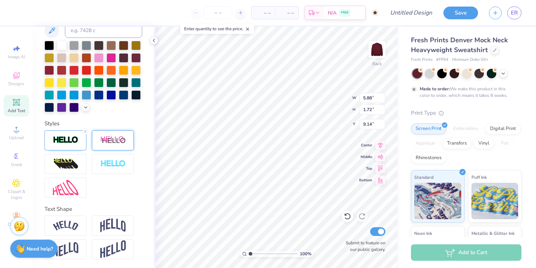
scroll to position [0, 0]
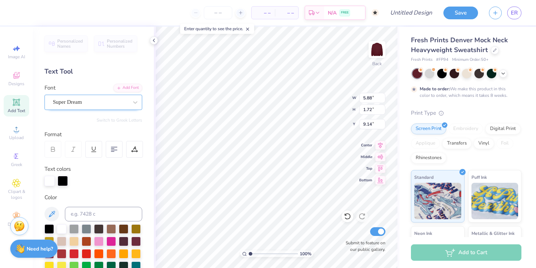
click at [105, 107] on div "Super Dream" at bounding box center [90, 102] width 77 height 11
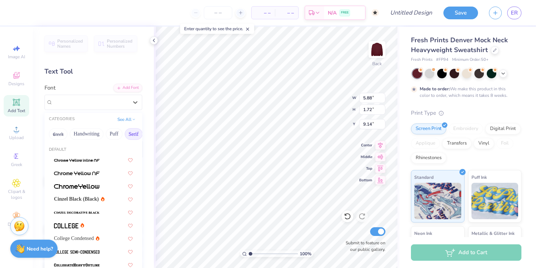
click at [127, 135] on button "Serif" at bounding box center [134, 134] width 18 height 12
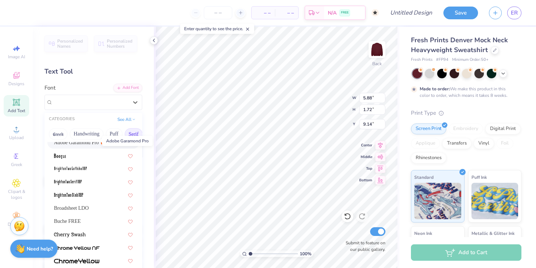
scroll to position [20, 0]
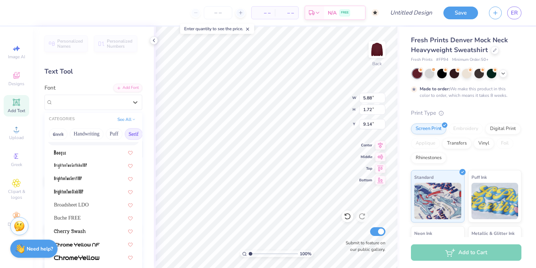
click at [82, 144] on div "Adobe Garamond Pro" at bounding box center [93, 139] width 92 height 12
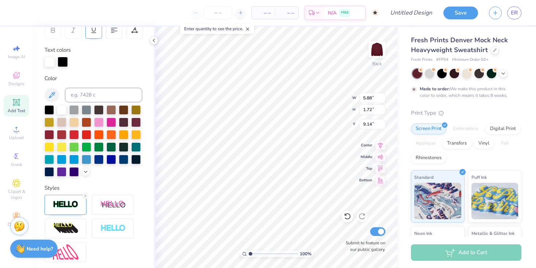
scroll to position [196, 0]
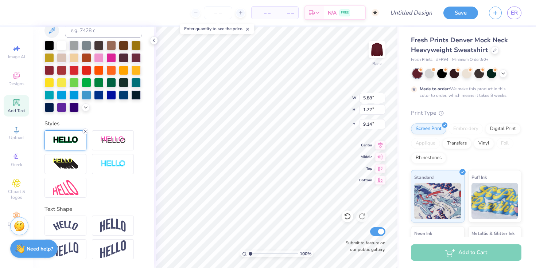
click at [86, 132] on line at bounding box center [85, 132] width 2 height 2
click at [131, 226] on div at bounding box center [113, 226] width 42 height 20
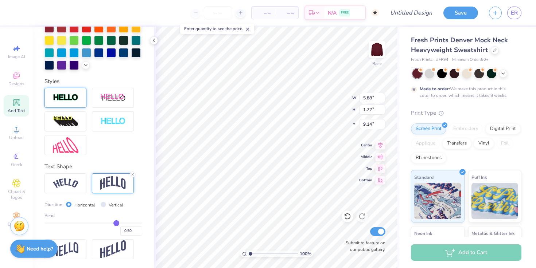
scroll to position [210, 0]
drag, startPoint x: 112, startPoint y: 221, endPoint x: 92, endPoint y: 221, distance: 20.8
click at [92, 223] on input "range" at bounding box center [93, 223] width 98 height 1
drag, startPoint x: 92, startPoint y: 221, endPoint x: 97, endPoint y: 221, distance: 5.1
click at [97, 223] on input "range" at bounding box center [93, 223] width 98 height 1
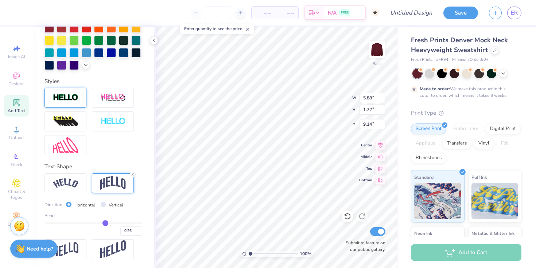
drag, startPoint x: 97, startPoint y: 221, endPoint x: 102, endPoint y: 221, distance: 4.4
click at [102, 223] on input "range" at bounding box center [93, 223] width 98 height 1
drag, startPoint x: 103, startPoint y: 224, endPoint x: 99, endPoint y: 224, distance: 4.4
click at [99, 224] on input "range" at bounding box center [93, 223] width 98 height 1
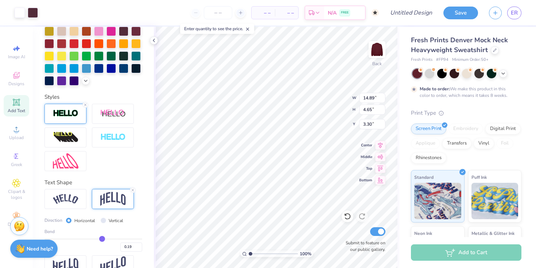
scroll to position [196, 0]
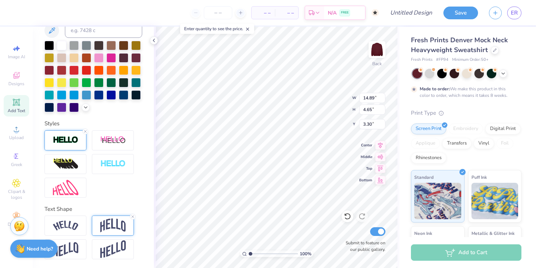
click at [97, 218] on div at bounding box center [113, 226] width 42 height 20
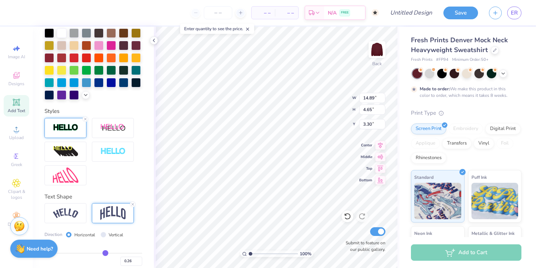
click at [102, 254] on input "range" at bounding box center [93, 253] width 98 height 1
click at [101, 254] on input "range" at bounding box center [93, 253] width 98 height 1
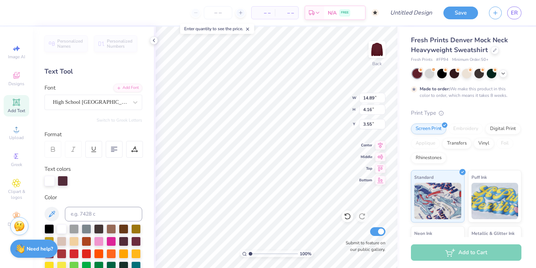
click at [117, 180] on div at bounding box center [93, 181] width 98 height 10
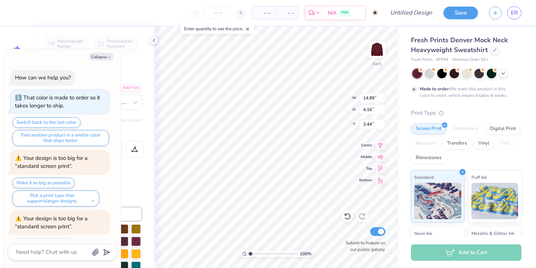
scroll to position [940, 0]
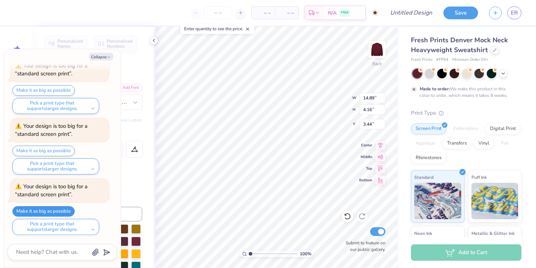
click at [69, 208] on button "Make it as big as possible" at bounding box center [43, 211] width 62 height 11
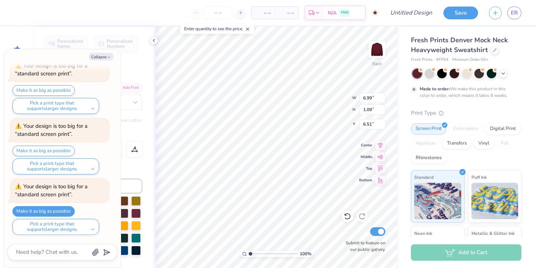
click at [99, 61] on div "Collapse How can we help you? That color is made to order so it takes longer to…" at bounding box center [62, 158] width 117 height 219
click at [99, 59] on button "Collapse" at bounding box center [101, 57] width 24 height 8
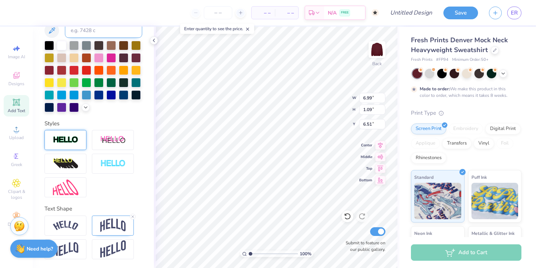
scroll to position [168, 0]
click at [114, 222] on img at bounding box center [113, 226] width 26 height 14
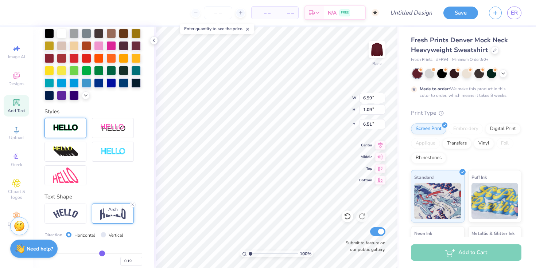
scroll to position [210, 0]
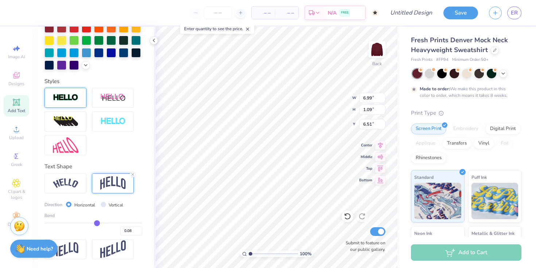
drag, startPoint x: 98, startPoint y: 225, endPoint x: 94, endPoint y: 225, distance: 4.4
click at [94, 224] on input "range" at bounding box center [93, 223] width 98 height 1
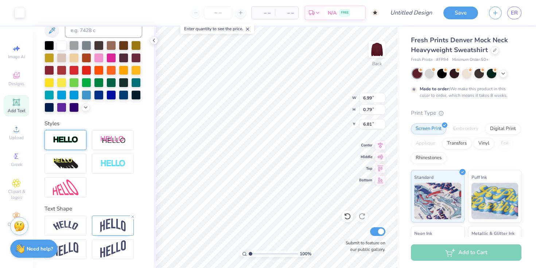
scroll to position [168, 0]
click at [108, 223] on img at bounding box center [113, 226] width 26 height 14
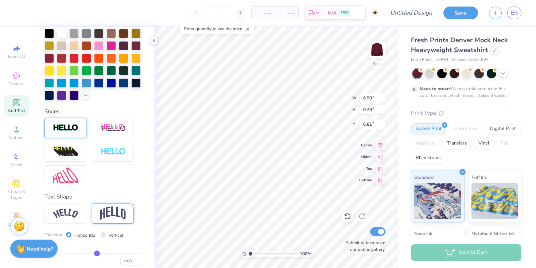
scroll to position [210, 0]
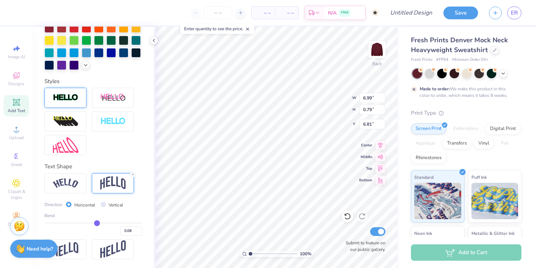
click at [94, 223] on input "range" at bounding box center [93, 223] width 98 height 1
click at [95, 223] on input "range" at bounding box center [93, 223] width 98 height 1
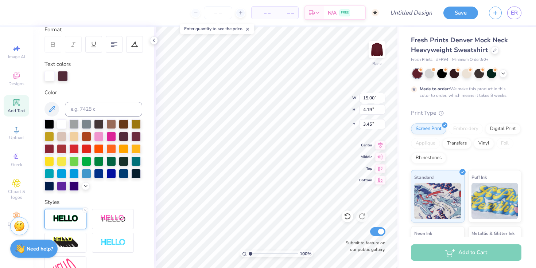
scroll to position [0, 0]
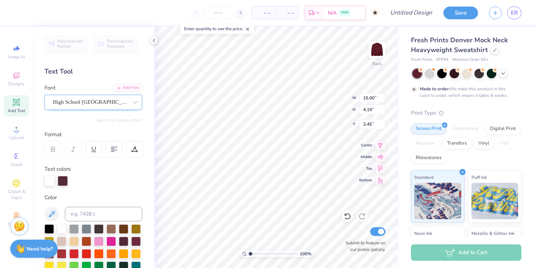
click at [92, 101] on div "High School [GEOGRAPHIC_DATA] Sans" at bounding box center [90, 102] width 77 height 11
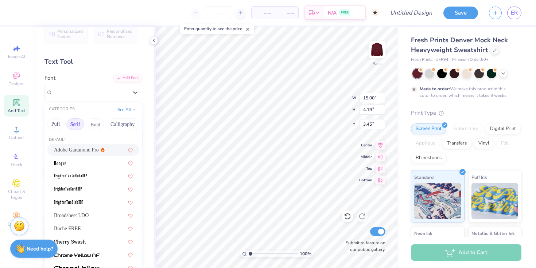
scroll to position [0, 73]
click at [80, 124] on button "Bold" at bounding box center [81, 125] width 18 height 12
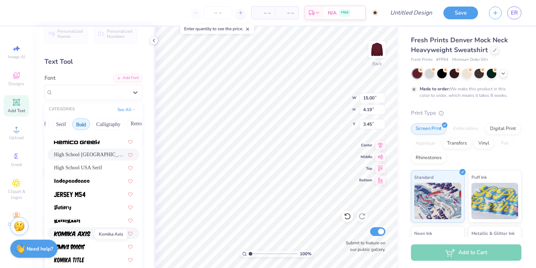
scroll to position [362, 0]
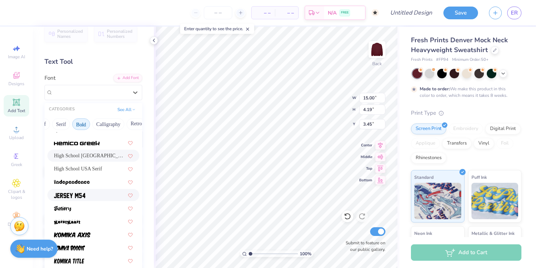
click at [86, 199] on div at bounding box center [93, 195] width 79 height 8
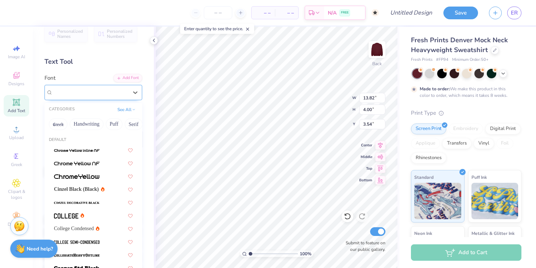
click at [119, 89] on div "Jersey M54" at bounding box center [90, 92] width 77 height 11
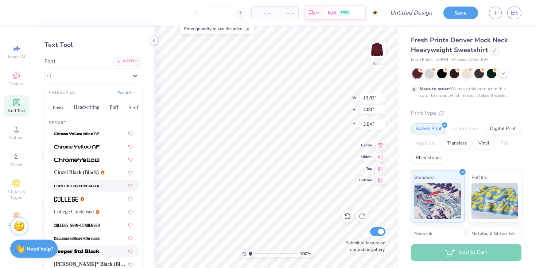
scroll to position [14, 0]
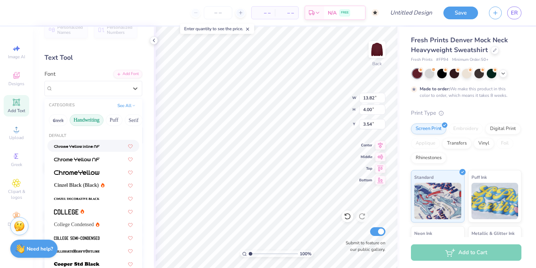
click at [95, 121] on button "Handwriting" at bounding box center [87, 121] width 34 height 12
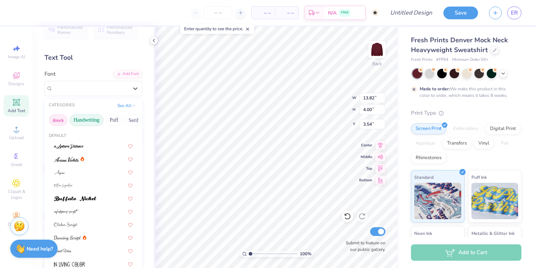
click at [65, 120] on button "Greek" at bounding box center [58, 121] width 19 height 12
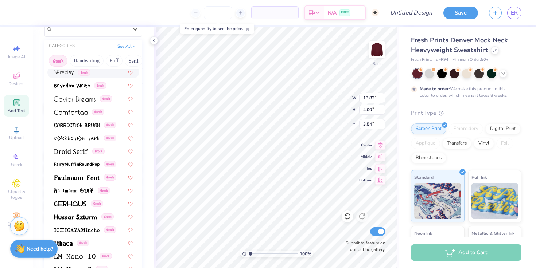
scroll to position [78, 0]
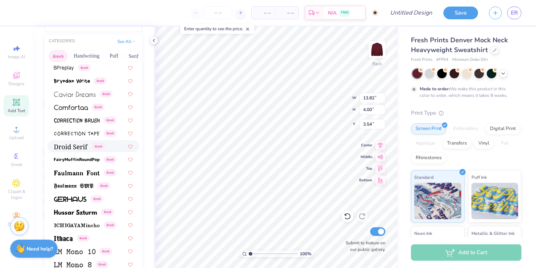
click at [83, 149] on img at bounding box center [71, 146] width 34 height 5
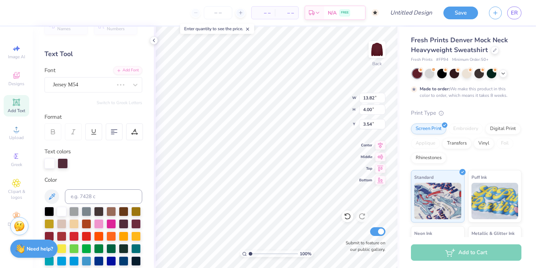
scroll to position [17, 0]
click at [84, 88] on div "Jersey M54" at bounding box center [83, 85] width 62 height 11
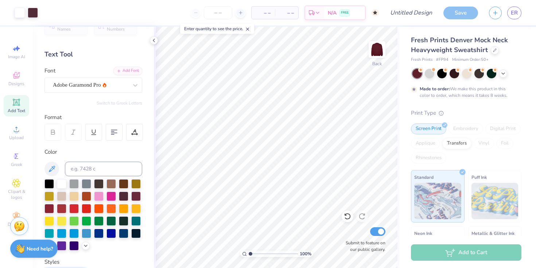
click at [22, 110] on span "Add Text" at bounding box center [17, 111] width 18 height 6
click at [116, 85] on div "Super Dream" at bounding box center [90, 85] width 77 height 11
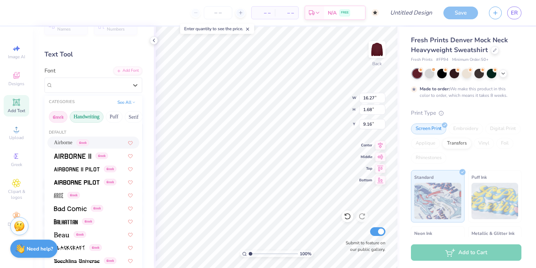
click at [93, 112] on button "Handwriting" at bounding box center [87, 117] width 34 height 12
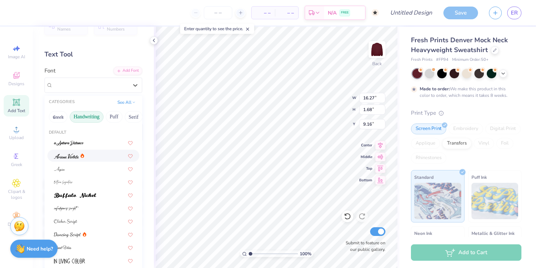
click at [90, 156] on div at bounding box center [93, 156] width 79 height 8
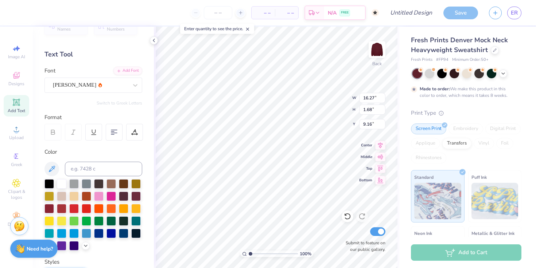
scroll to position [6, 3]
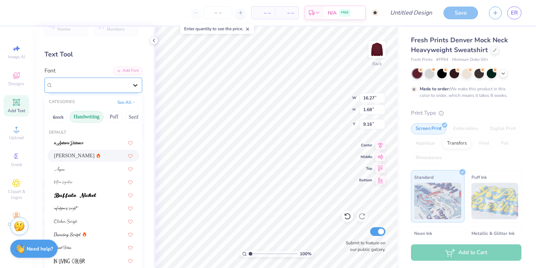
click at [134, 85] on div at bounding box center [135, 85] width 13 height 13
click at [94, 183] on div at bounding box center [93, 182] width 79 height 8
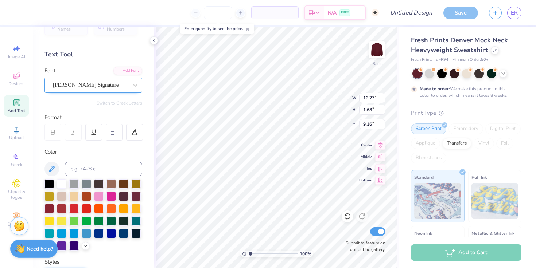
click at [59, 87] on div "[PERSON_NAME] Signature" at bounding box center [90, 85] width 77 height 11
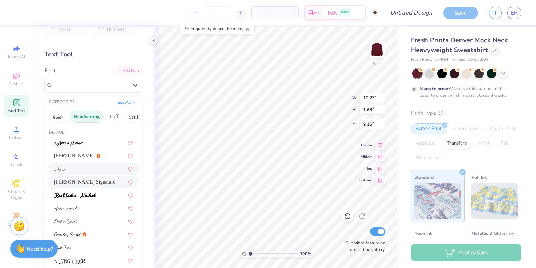
click at [74, 172] on div at bounding box center [93, 169] width 79 height 8
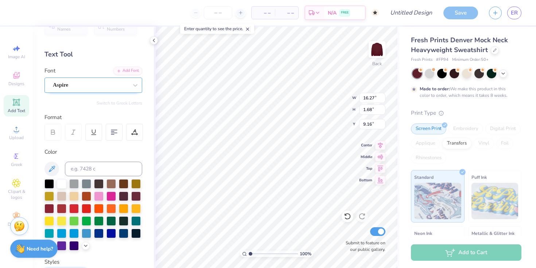
click at [96, 88] on div "Aspire" at bounding box center [90, 85] width 77 height 11
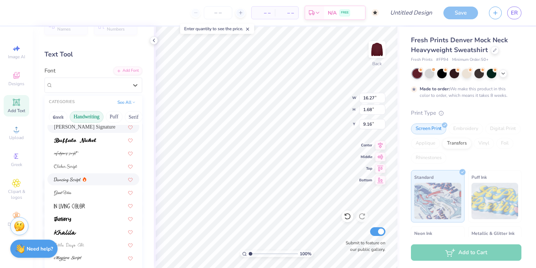
scroll to position [57, 0]
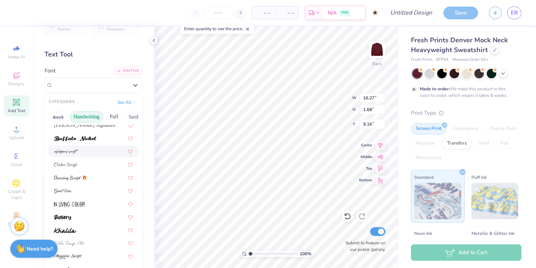
click at [86, 154] on div at bounding box center [93, 152] width 79 height 8
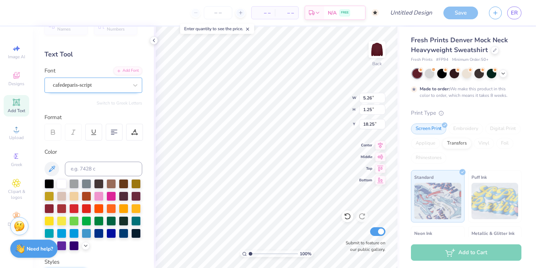
click at [122, 87] on div "cafedeparis-script" at bounding box center [90, 85] width 77 height 11
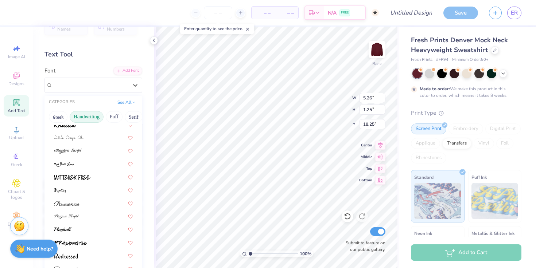
scroll to position [163, 0]
click at [94, 150] on div at bounding box center [93, 151] width 79 height 8
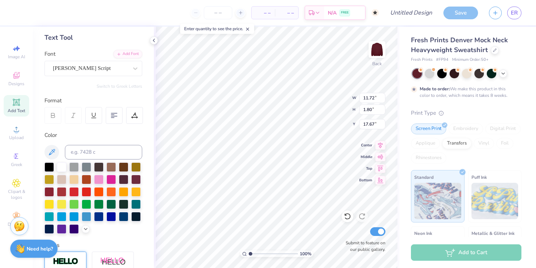
scroll to position [39, 0]
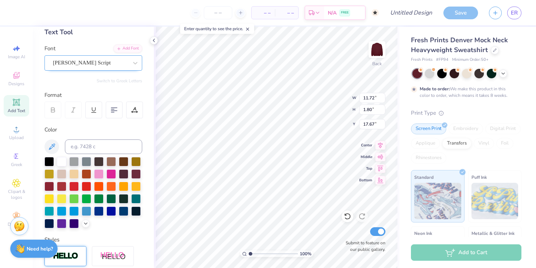
click at [96, 62] on div "[PERSON_NAME] Script" at bounding box center [90, 62] width 77 height 11
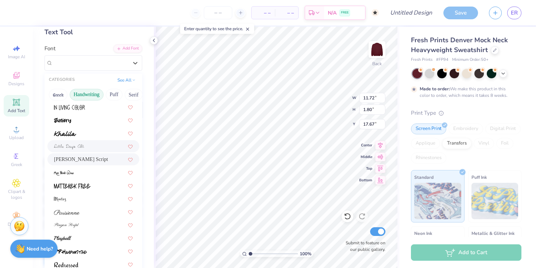
scroll to position [166, 0]
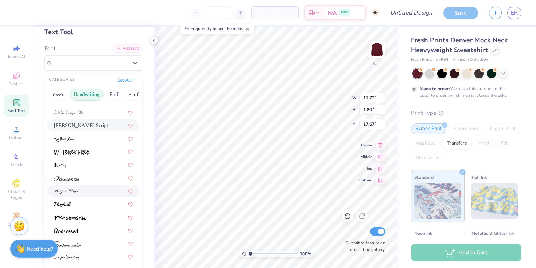
click at [83, 185] on div at bounding box center [93, 191] width 92 height 12
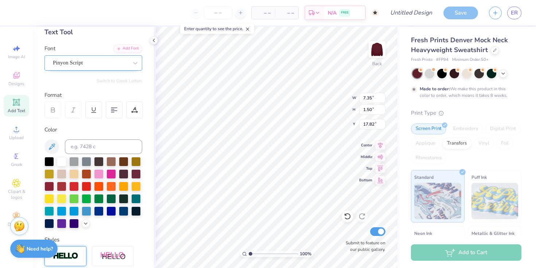
click at [91, 67] on div "Pinyon Script" at bounding box center [90, 62] width 77 height 11
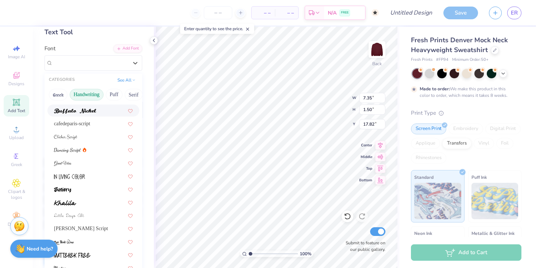
scroll to position [63, 0]
click at [86, 123] on div "cafedeparis-script" at bounding box center [93, 123] width 79 height 8
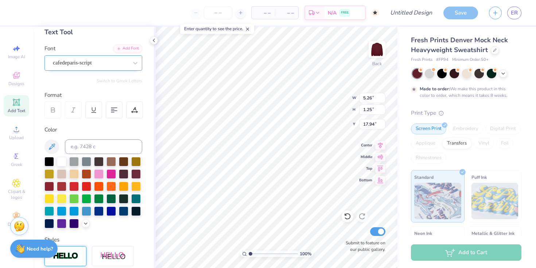
click at [93, 68] on div "cafedeparis-script" at bounding box center [90, 62] width 77 height 11
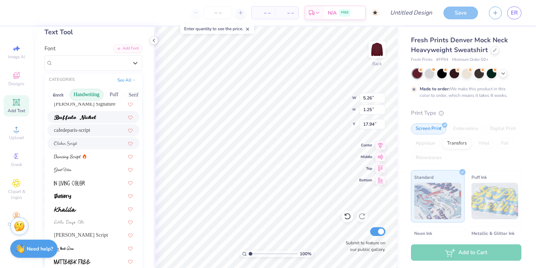
scroll to position [58, 0]
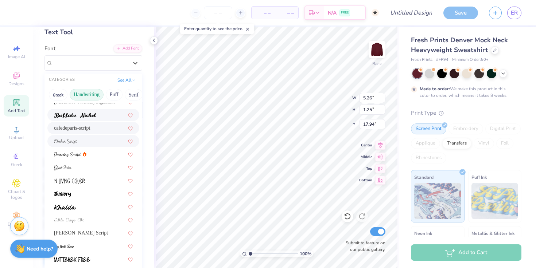
click at [92, 171] on div at bounding box center [93, 168] width 79 height 8
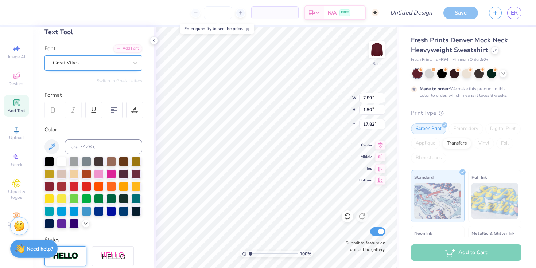
click at [99, 66] on div "Great Vibes" at bounding box center [90, 62] width 77 height 11
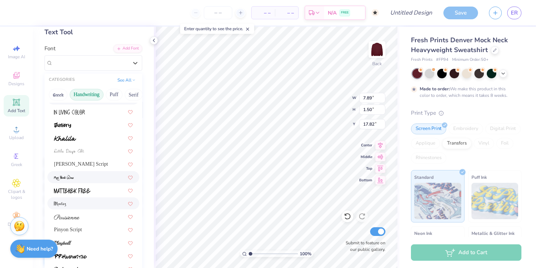
scroll to position [145, 0]
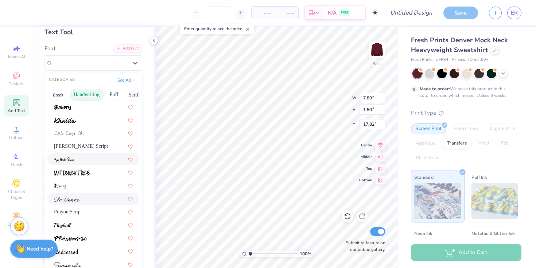
click at [93, 203] on div at bounding box center [93, 199] width 92 height 12
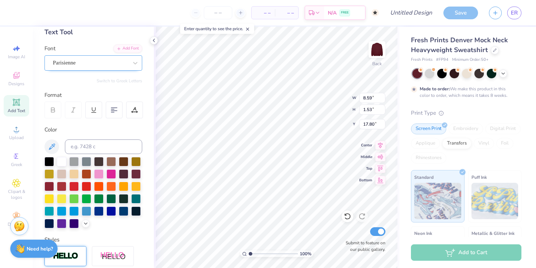
click at [98, 65] on div "Parisienne" at bounding box center [90, 62] width 77 height 11
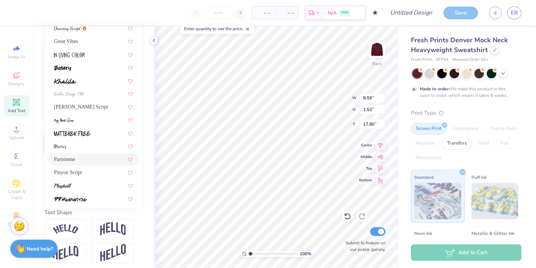
scroll to position [68, 0]
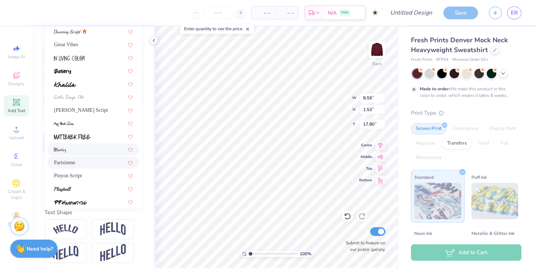
click at [95, 149] on div at bounding box center [93, 150] width 79 height 8
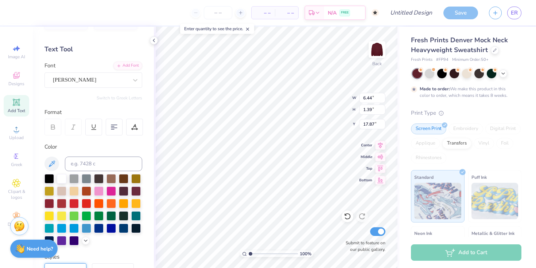
scroll to position [12, 0]
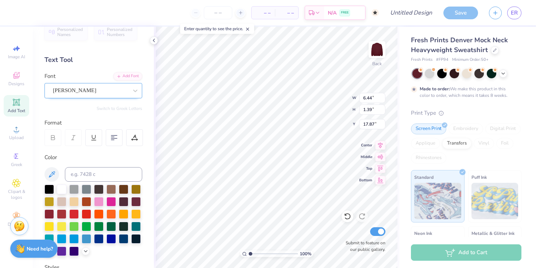
click at [93, 94] on div "[PERSON_NAME]" at bounding box center [90, 90] width 77 height 11
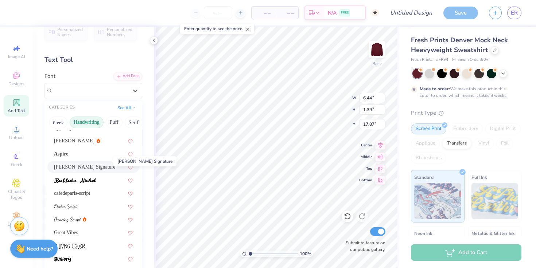
scroll to position [27, 0]
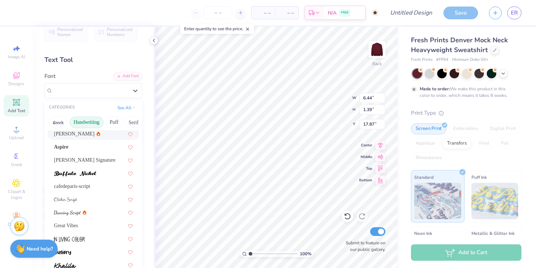
click at [101, 135] on div "[PERSON_NAME]" at bounding box center [93, 134] width 79 height 8
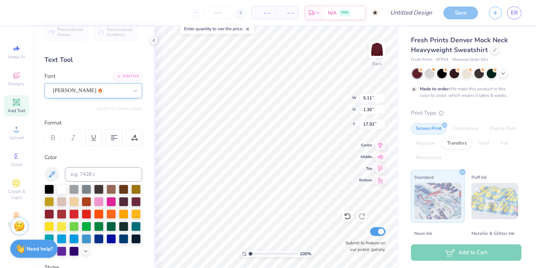
click at [101, 96] on div "[PERSON_NAME]" at bounding box center [90, 90] width 77 height 11
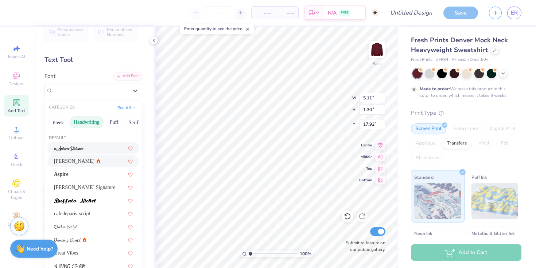
click at [97, 148] on div at bounding box center [93, 148] width 79 height 8
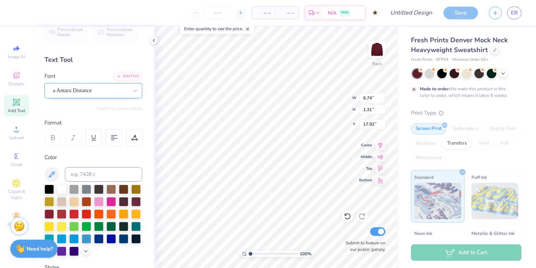
click at [108, 93] on div "a Antara Distance" at bounding box center [90, 90] width 77 height 11
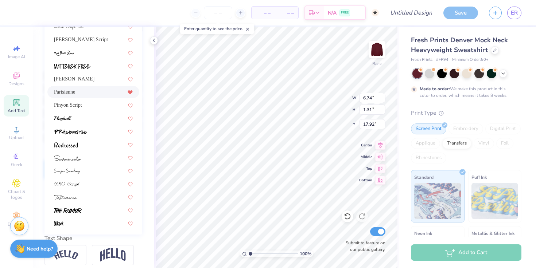
scroll to position [166, 0]
click at [97, 172] on div at bounding box center [93, 170] width 79 height 8
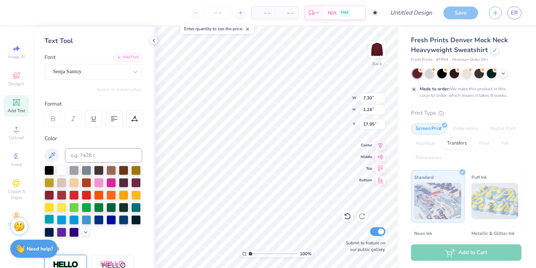
scroll to position [0, 0]
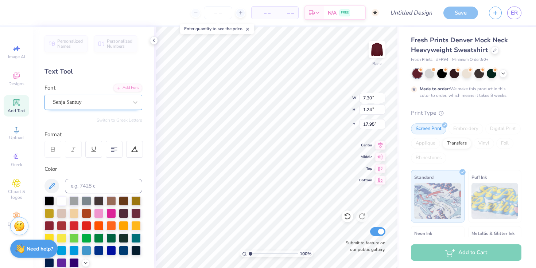
click at [93, 102] on div "Senja Santuy" at bounding box center [90, 102] width 77 height 11
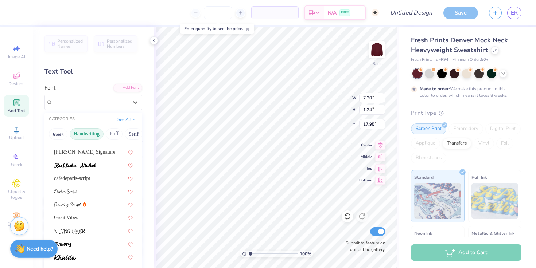
scroll to position [51, 0]
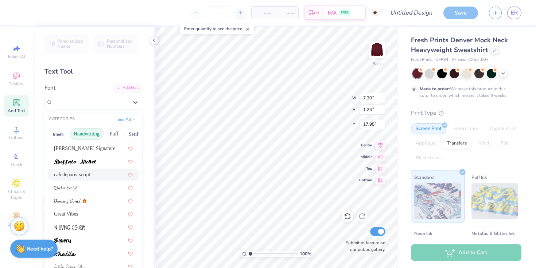
click at [84, 172] on div "cafedeparis-script" at bounding box center [93, 175] width 79 height 8
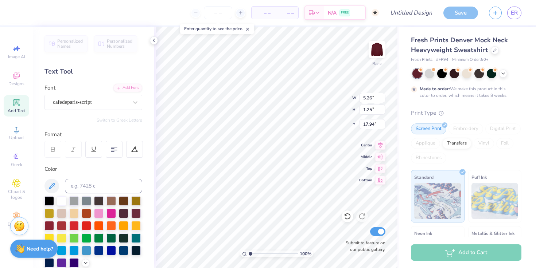
scroll to position [6, 1]
click at [137, 151] on icon at bounding box center [134, 149] width 7 height 7
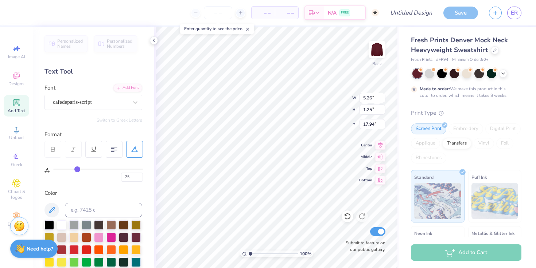
drag, startPoint x: 59, startPoint y: 168, endPoint x: 77, endPoint y: 170, distance: 17.9
click at [77, 170] on input "range" at bounding box center [98, 169] width 90 height 1
drag, startPoint x: 77, startPoint y: 170, endPoint x: 32, endPoint y: 170, distance: 45.2
click at [53, 170] on input "range" at bounding box center [98, 169] width 90 height 1
click at [114, 105] on div "cafedeparis-script" at bounding box center [90, 102] width 77 height 11
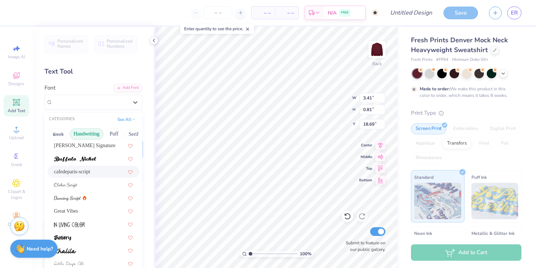
scroll to position [54, 0]
click at [97, 192] on div at bounding box center [93, 197] width 92 height 12
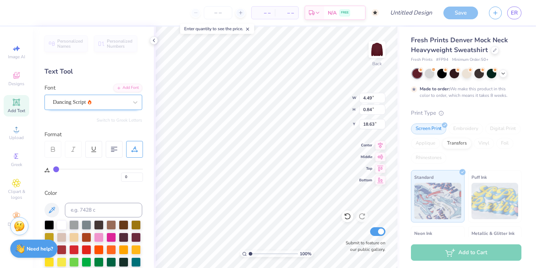
click at [117, 98] on div "Dancing Script" at bounding box center [90, 102] width 77 height 11
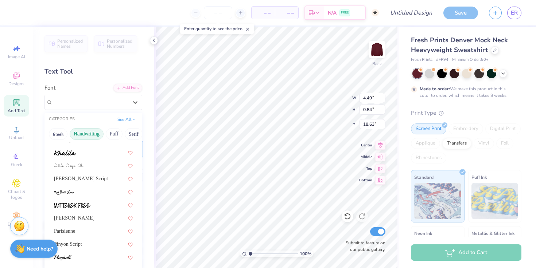
scroll to position [166, 0]
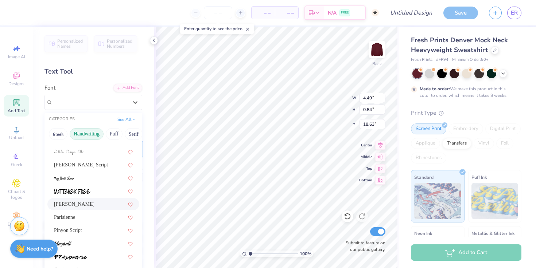
click at [92, 202] on div "[PERSON_NAME]" at bounding box center [93, 205] width 79 height 8
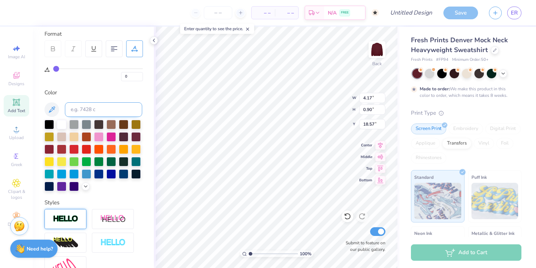
scroll to position [113, 0]
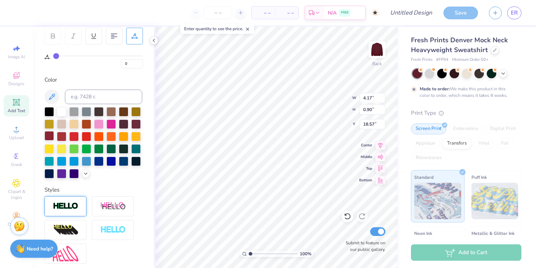
click at [54, 134] on div at bounding box center [48, 135] width 9 height 9
click at [131, 128] on div at bounding box center [135, 123] width 9 height 9
click at [119, 128] on div at bounding box center [123, 123] width 9 height 9
click at [54, 102] on button at bounding box center [51, 97] width 15 height 15
click at [108, 98] on input at bounding box center [103, 97] width 77 height 15
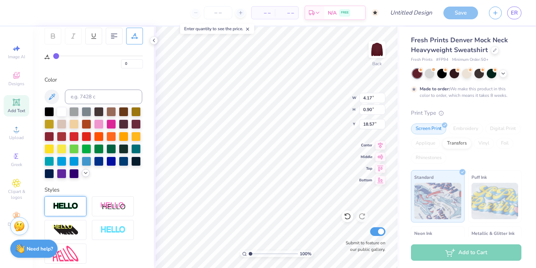
click at [82, 177] on div at bounding box center [86, 173] width 8 height 8
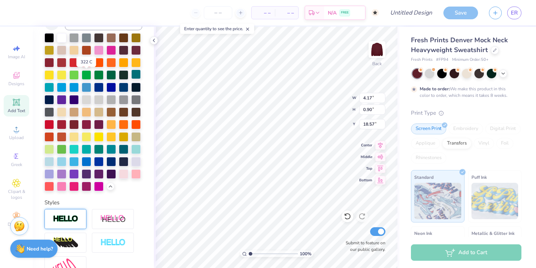
scroll to position [201, 0]
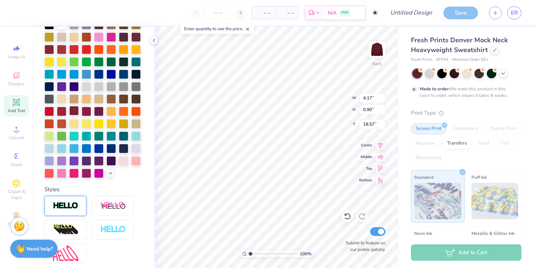
click at [73, 116] on div at bounding box center [73, 110] width 9 height 9
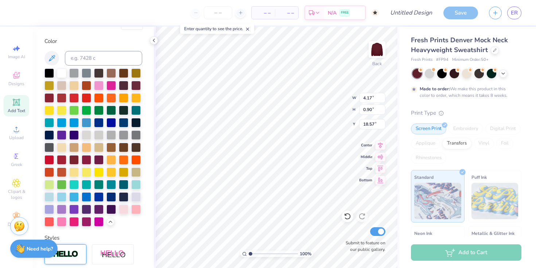
scroll to position [152, 0]
click at [131, 90] on div at bounding box center [135, 85] width 9 height 9
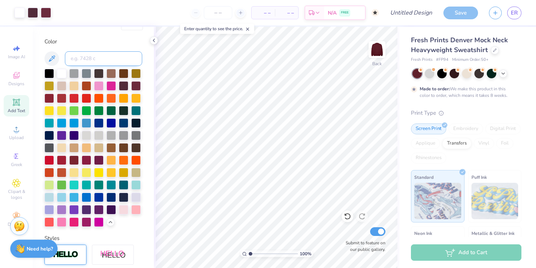
click at [111, 61] on input at bounding box center [103, 58] width 77 height 15
paste input "#3C0008"
click at [75, 59] on input "#3C0008" at bounding box center [103, 58] width 77 height 15
click at [99, 59] on input "3C0008" at bounding box center [103, 58] width 77 height 15
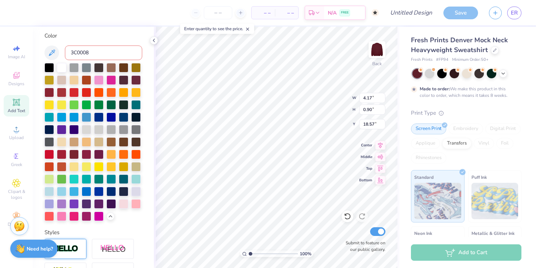
scroll to position [159, 0]
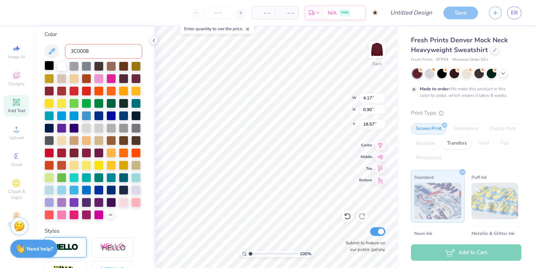
click at [50, 64] on div at bounding box center [48, 65] width 9 height 9
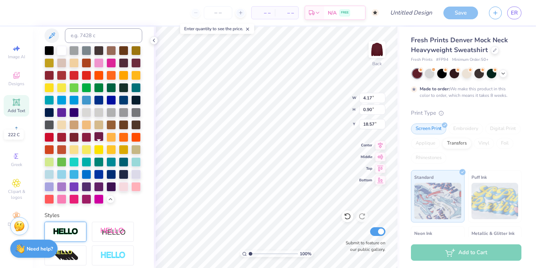
click at [102, 141] on div at bounding box center [98, 136] width 9 height 9
click at [89, 141] on div at bounding box center [86, 136] width 9 height 9
click at [119, 67] on div at bounding box center [123, 62] width 9 height 9
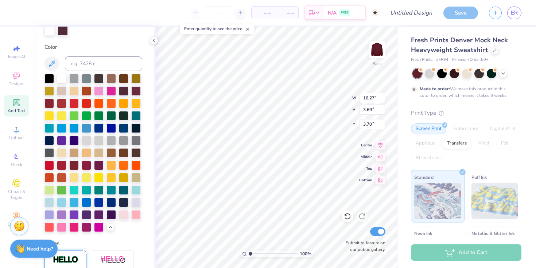
scroll to position [0, 0]
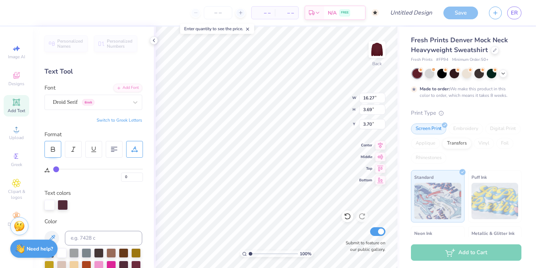
click at [53, 147] on icon at bounding box center [52, 148] width 3 height 2
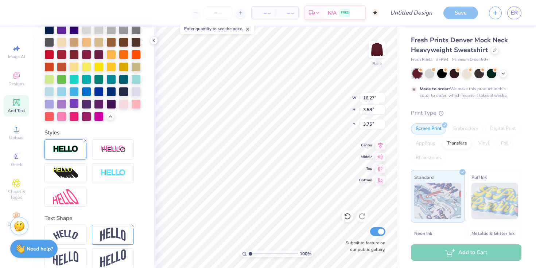
scroll to position [319, 0]
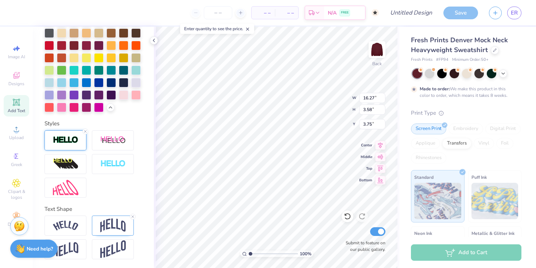
click at [73, 143] on img at bounding box center [66, 140] width 26 height 8
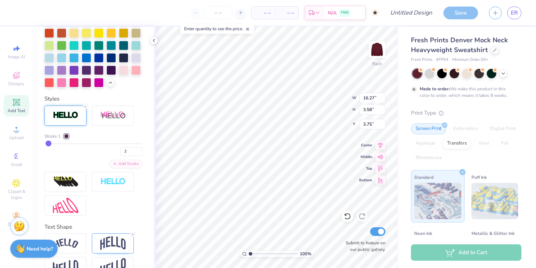
click at [68, 139] on div at bounding box center [66, 136] width 4 height 4
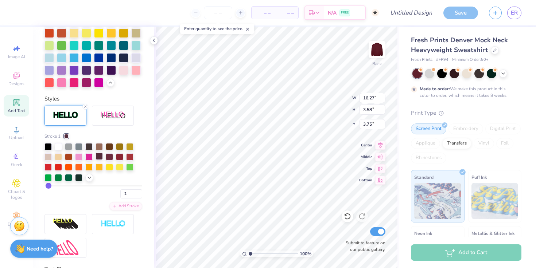
click at [99, 160] on div at bounding box center [99, 156] width 7 height 7
click at [111, 160] on div at bounding box center [109, 156] width 7 height 7
click at [96, 161] on div at bounding box center [99, 157] width 7 height 7
click at [51, 187] on input "range" at bounding box center [93, 186] width 98 height 1
click at [49, 187] on input "range" at bounding box center [93, 186] width 98 height 1
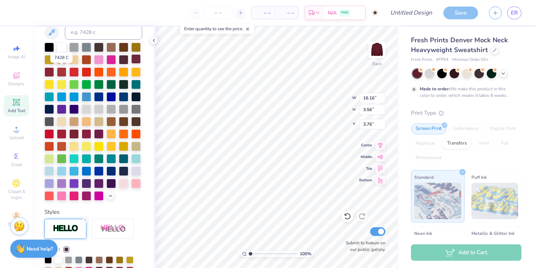
scroll to position [206, 0]
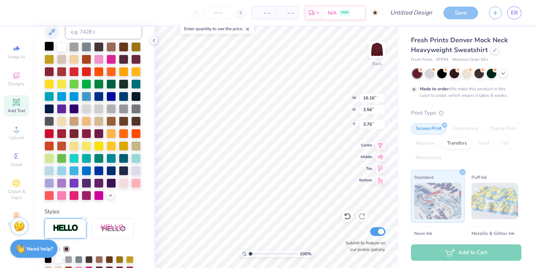
click at [48, 46] on div at bounding box center [48, 46] width 9 height 9
click at [61, 44] on div at bounding box center [61, 46] width 9 height 9
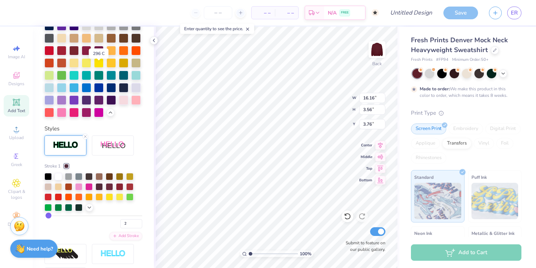
scroll to position [346, 0]
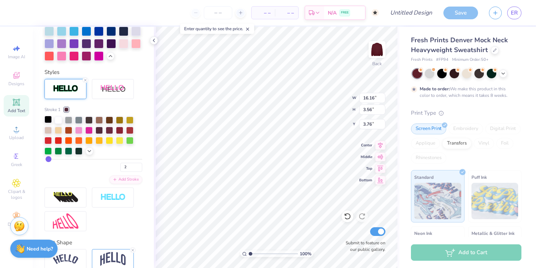
click at [46, 123] on div at bounding box center [47, 119] width 7 height 7
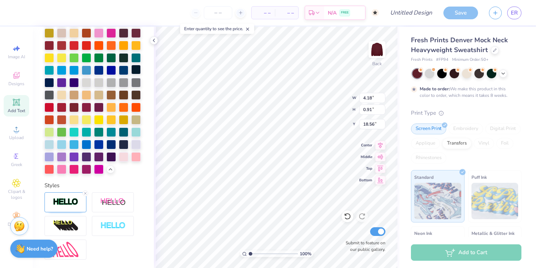
scroll to position [195, 0]
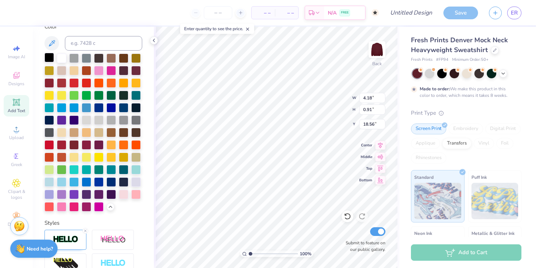
click at [49, 58] on div at bounding box center [48, 57] width 9 height 9
click at [504, 72] on icon at bounding box center [503, 73] width 6 height 6
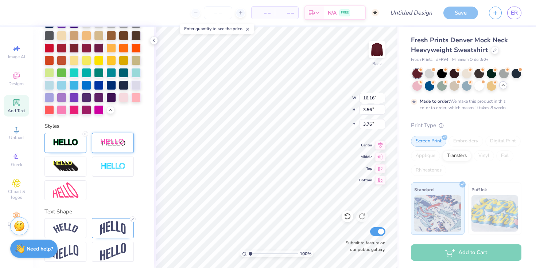
scroll to position [319, 0]
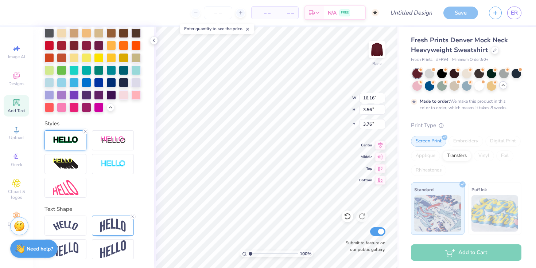
click at [73, 146] on div at bounding box center [65, 141] width 42 height 20
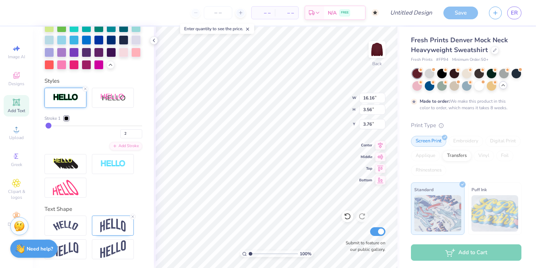
scroll to position [359, 0]
click at [67, 121] on div at bounding box center [66, 118] width 4 height 4
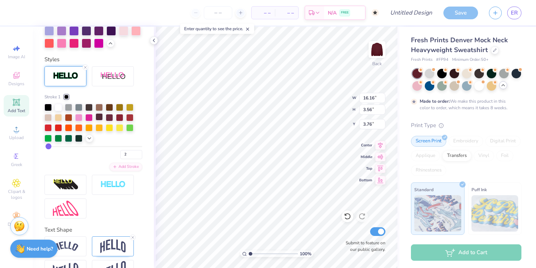
click at [101, 121] on div at bounding box center [99, 116] width 7 height 7
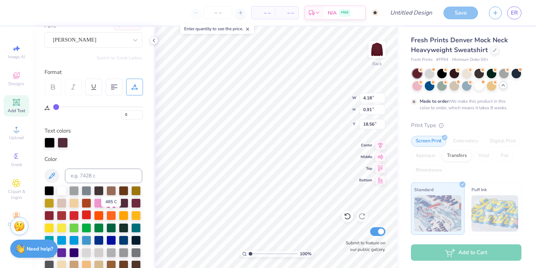
scroll to position [61, 0]
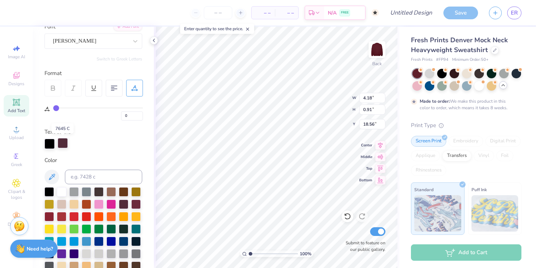
click at [63, 142] on div at bounding box center [63, 143] width 10 height 10
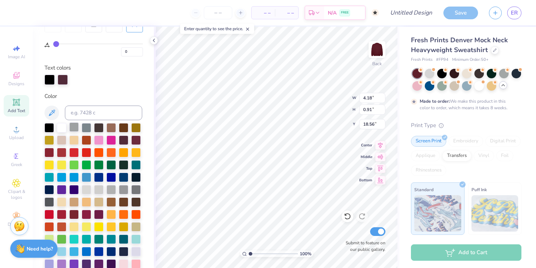
scroll to position [130, 0]
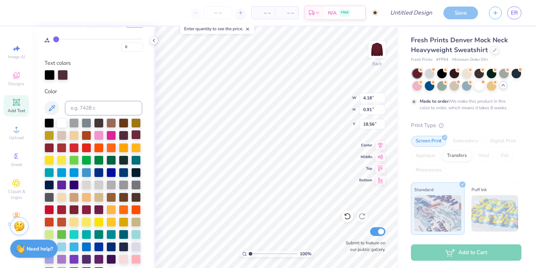
click at [131, 140] on div at bounding box center [135, 134] width 9 height 9
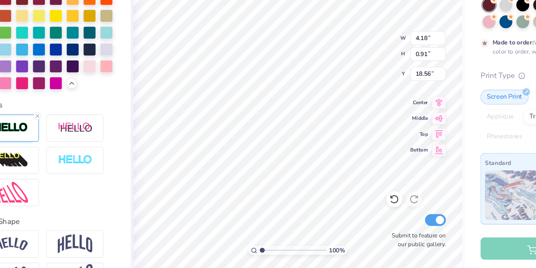
scroll to position [319, 0]
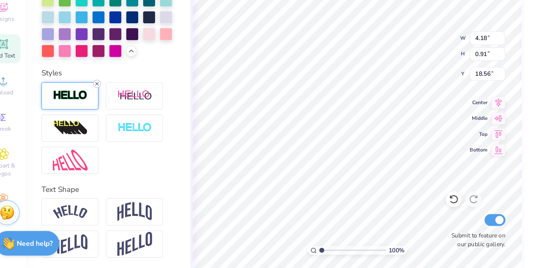
click at [85, 130] on icon at bounding box center [85, 131] width 4 height 4
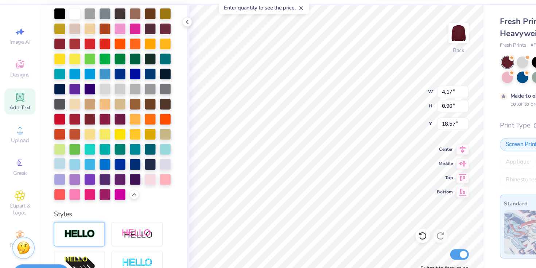
scroll to position [171, 0]
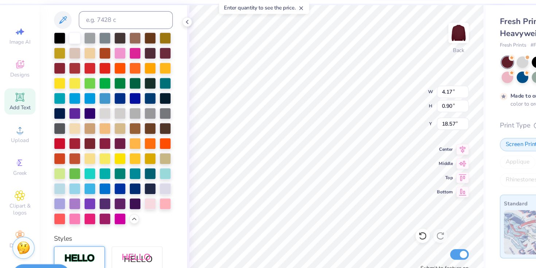
click at [119, 71] on div at bounding box center [123, 66] width 9 height 9
click at [64, 145] on div at bounding box center [61, 139] width 9 height 9
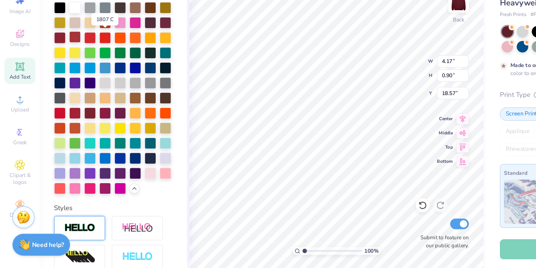
click at [66, 77] on div at bounding box center [61, 77] width 9 height 9
click at [54, 77] on div at bounding box center [48, 77] width 9 height 9
click at [131, 70] on div at bounding box center [135, 65] width 9 height 9
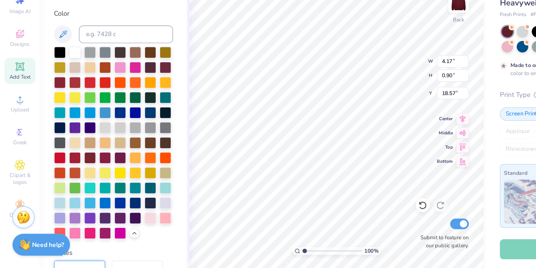
scroll to position [122, 0]
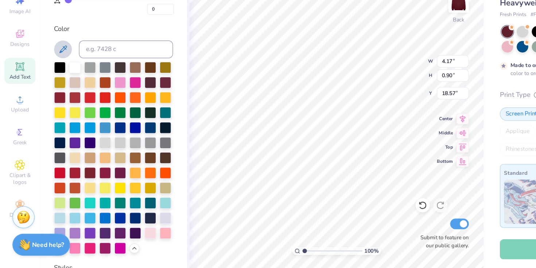
click at [55, 89] on icon at bounding box center [51, 88] width 9 height 9
click at [82, 93] on input at bounding box center [103, 88] width 77 height 15
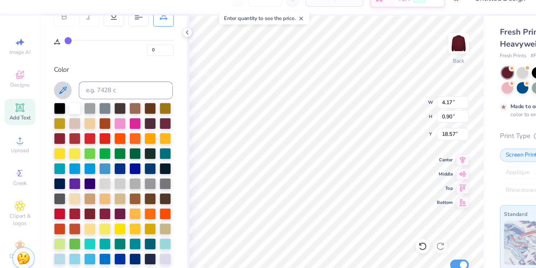
click at [50, 87] on icon at bounding box center [51, 88] width 9 height 9
click at [51, 88] on icon at bounding box center [51, 88] width 9 height 9
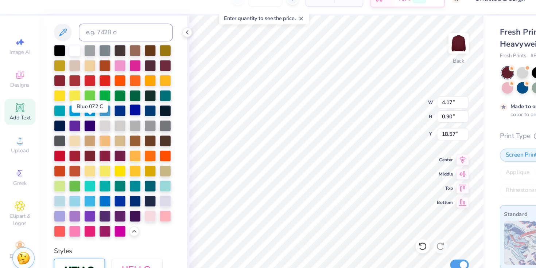
scroll to position [171, 0]
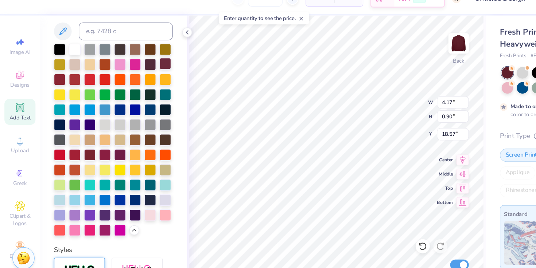
drag, startPoint x: 75, startPoint y: 80, endPoint x: 63, endPoint y: 78, distance: 12.5
click at [63, 78] on div at bounding box center [93, 129] width 98 height 158
click at [148, 80] on div "Personalized Names Personalized Numbers Text Tool Add Font Font [PERSON_NAME] S…" at bounding box center [93, 148] width 121 height 242
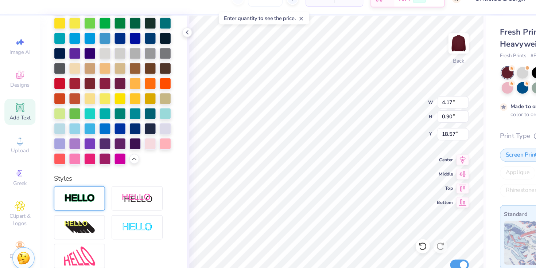
scroll to position [230, 0]
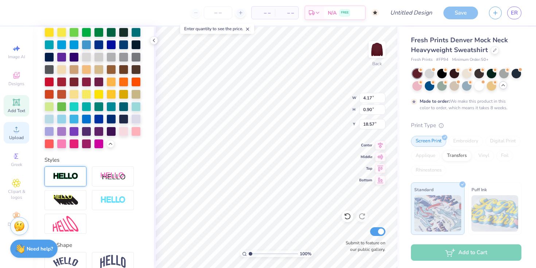
click at [19, 136] on span "Upload" at bounding box center [16, 138] width 15 height 6
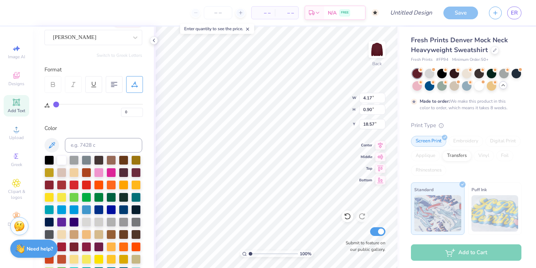
scroll to position [58, 0]
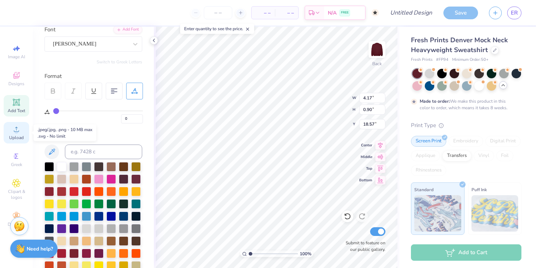
click at [21, 137] on span "Upload" at bounding box center [16, 138] width 15 height 6
click at [98, 167] on div at bounding box center [98, 166] width 9 height 9
click at [119, 183] on div at bounding box center [123, 178] width 9 height 9
click at [99, 152] on input at bounding box center [103, 152] width 77 height 15
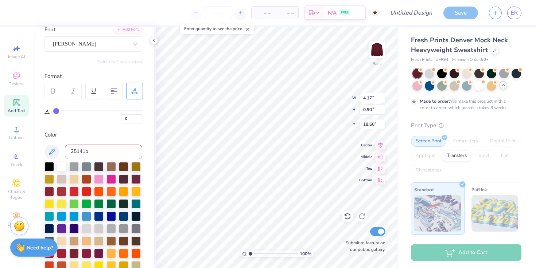
click at [50, 246] on strong "Need help?" at bounding box center [40, 248] width 26 height 7
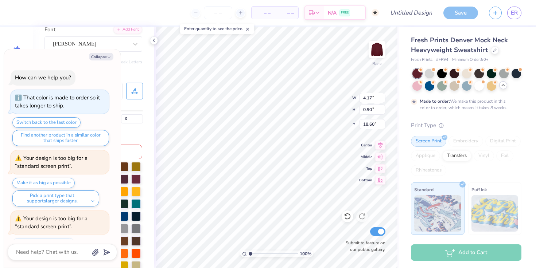
scroll to position [940, 0]
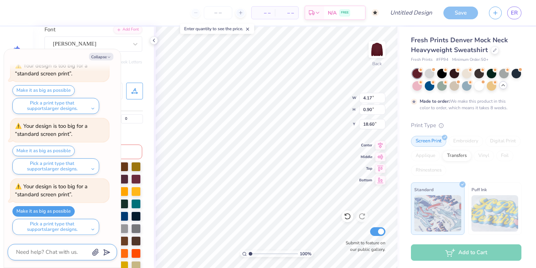
click at [73, 253] on textarea at bounding box center [52, 253] width 74 height 10
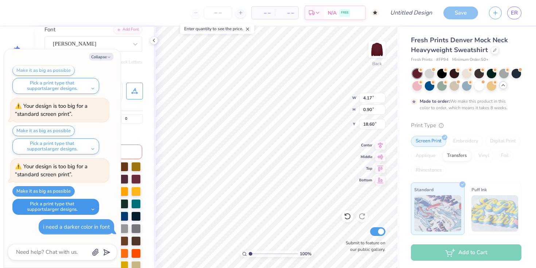
click at [93, 206] on button "Pick a print type that supports larger designs." at bounding box center [55, 207] width 87 height 16
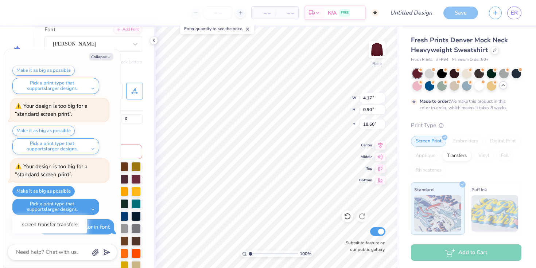
click at [120, 213] on div "Collapse How can we help you? That color is made to order so it takes longer to…" at bounding box center [62, 158] width 117 height 219
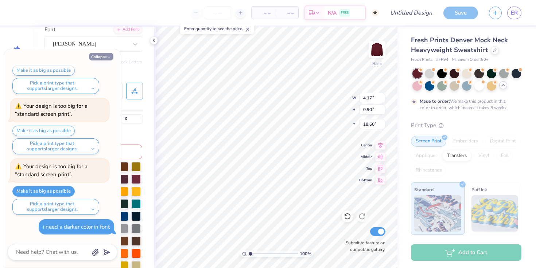
click at [107, 55] on icon "button" at bounding box center [109, 57] width 4 height 4
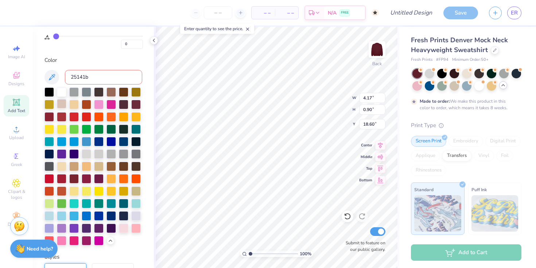
scroll to position [161, 0]
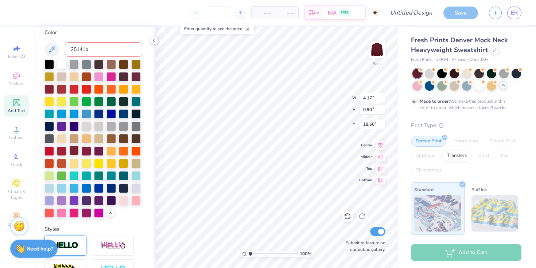
click at [75, 155] on div at bounding box center [73, 150] width 9 height 9
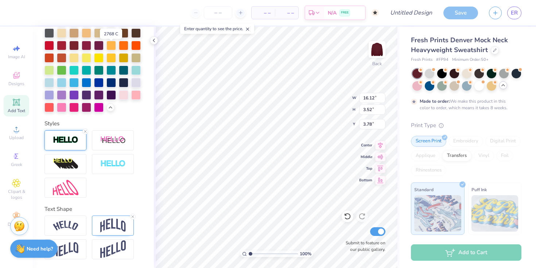
scroll to position [319, 0]
click at [82, 138] on div at bounding box center [65, 141] width 42 height 20
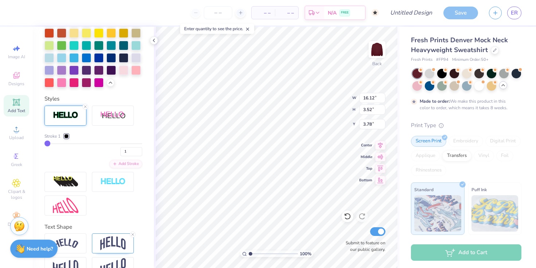
click at [68, 139] on div at bounding box center [66, 136] width 4 height 4
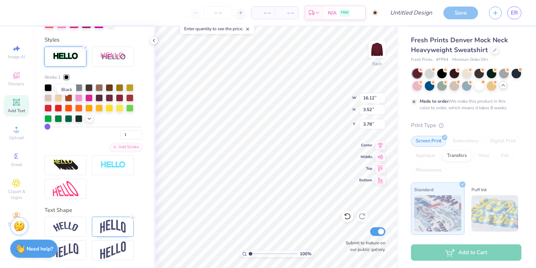
scroll to position [380, 0]
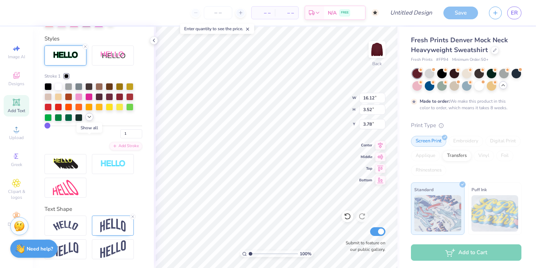
click at [90, 120] on icon at bounding box center [89, 117] width 6 height 6
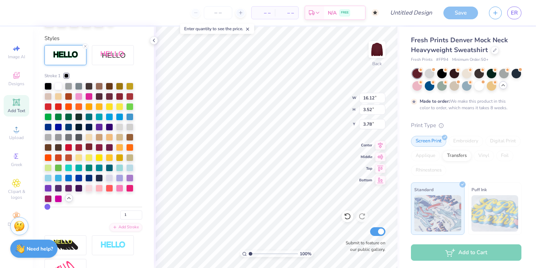
click at [90, 151] on div at bounding box center [88, 146] width 7 height 7
